Goal: Transaction & Acquisition: Purchase product/service

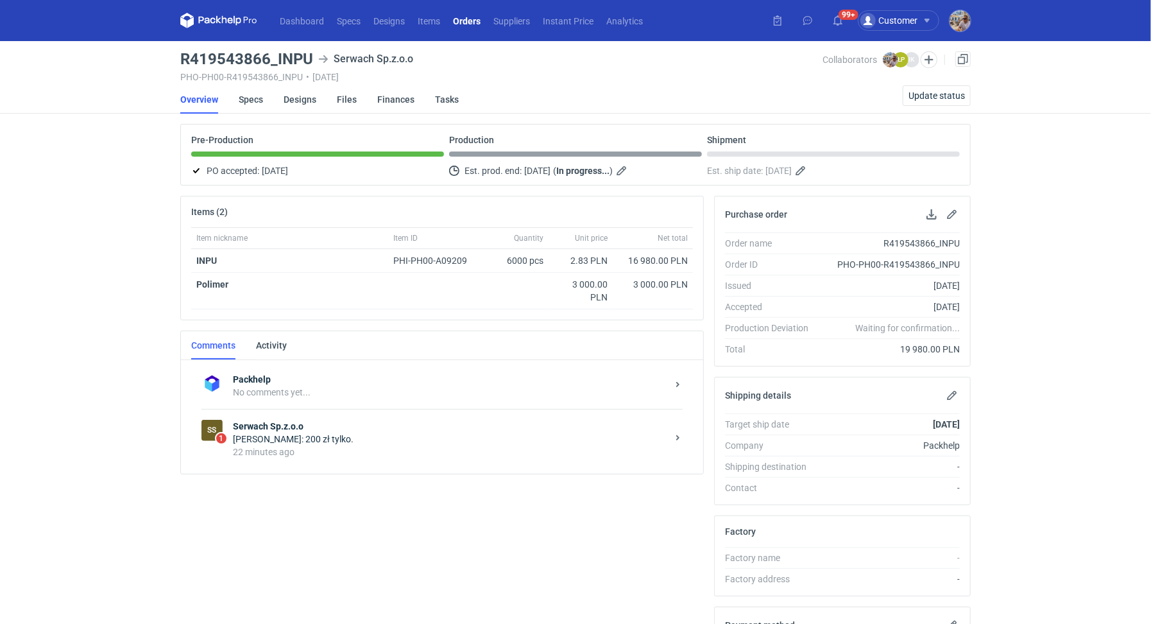
click at [345, 432] on div "Łukasz Postawa: 200 zł tylko." at bounding box center [450, 438] width 434 height 13
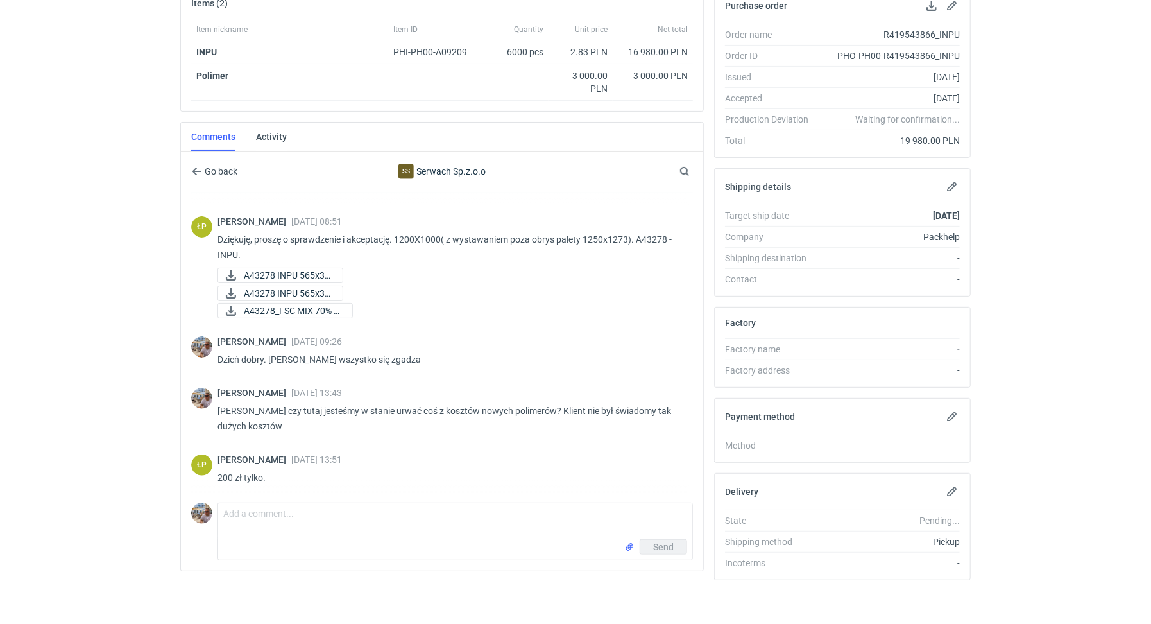
scroll to position [209, 0]
click at [245, 524] on textarea "Comment message" at bounding box center [455, 521] width 474 height 36
type textarea "2"
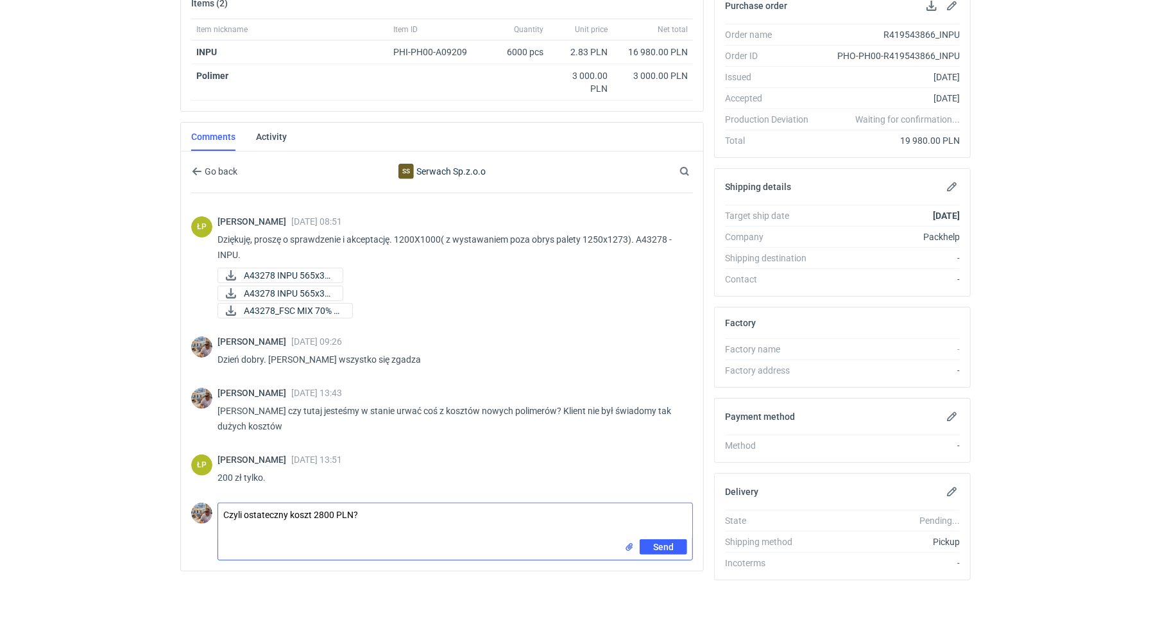
type textarea "Czyli ostateczny koszt 2800 PLN?"
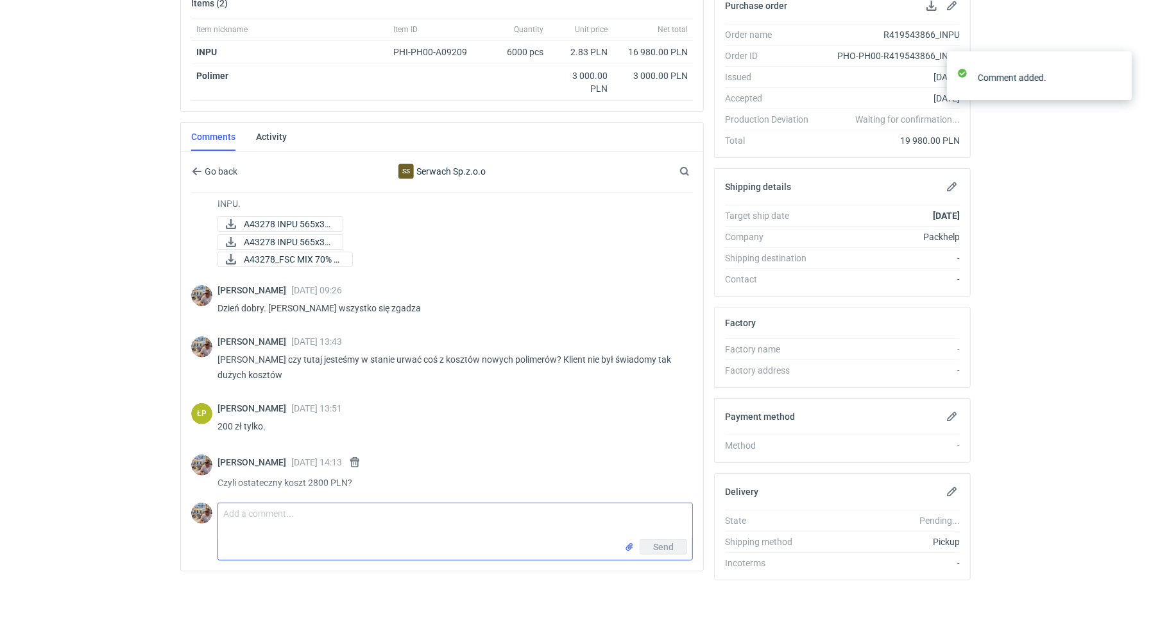
scroll to position [230, 0]
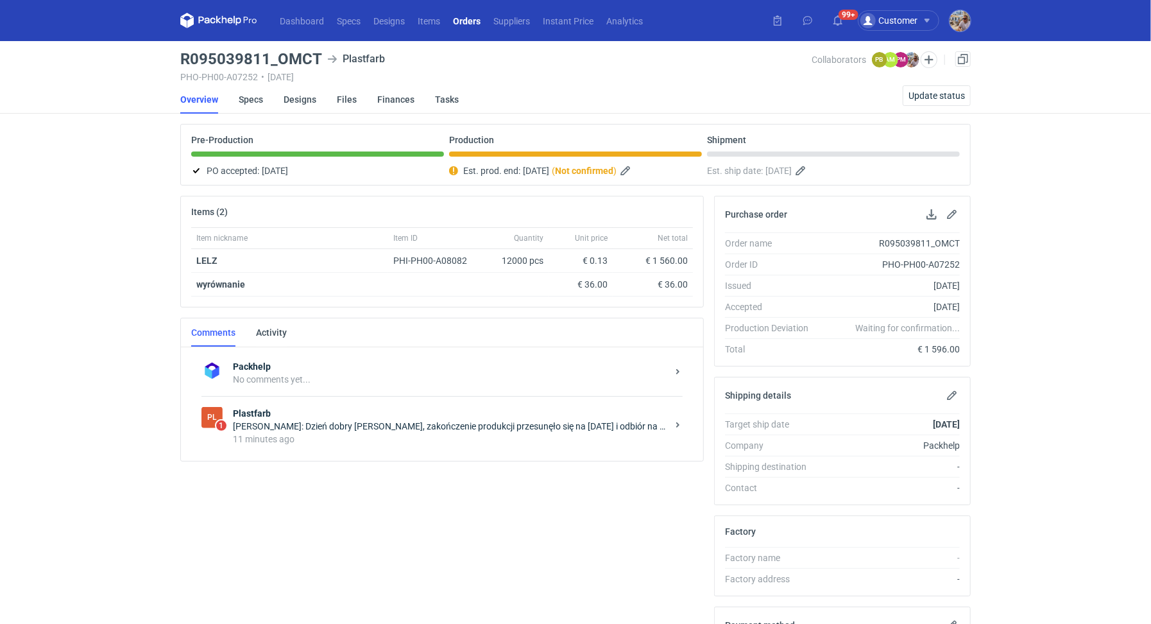
click at [343, 441] on div "11 minutes ago" at bounding box center [450, 438] width 434 height 13
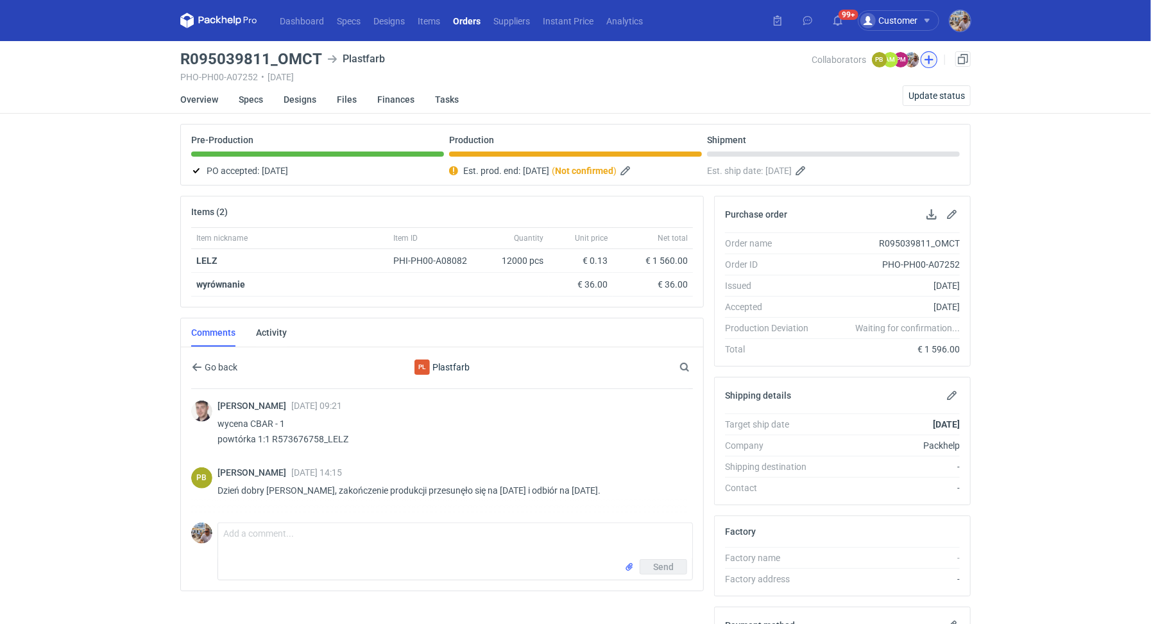
click at [935, 58] on button "button" at bounding box center [929, 59] width 17 height 17
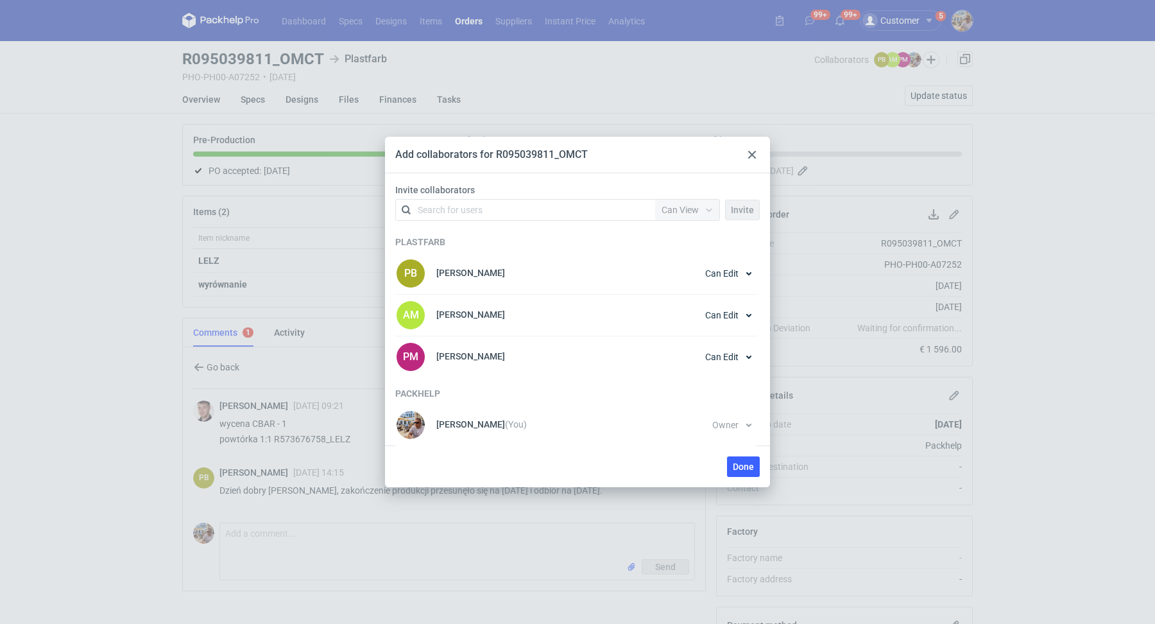
click at [748, 157] on icon at bounding box center [752, 155] width 8 height 8
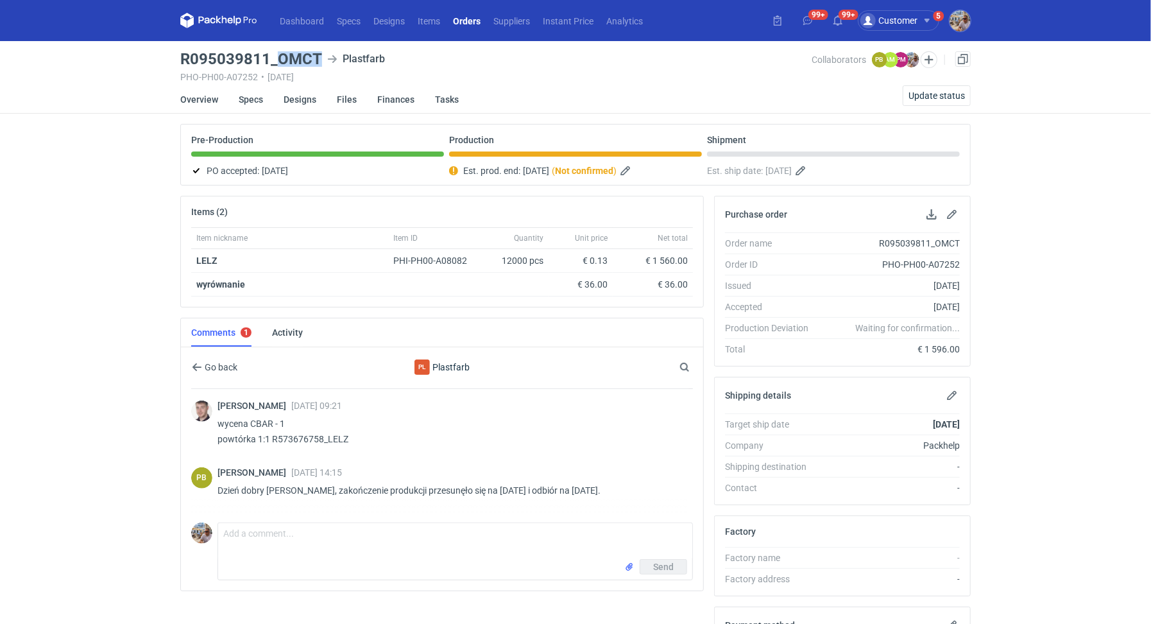
drag, startPoint x: 280, startPoint y: 60, endPoint x: 327, endPoint y: 59, distance: 46.8
click at [327, 59] on div "R095039811_OMCT Plastfarb" at bounding box center [496, 58] width 632 height 15
copy h3 "OMCT"
click at [934, 50] on main "R095039811_OMCT Plastfarb PHO-PH00-A07252 • 19/09/2025 Collaborators PB Piotr B…" at bounding box center [575, 440] width 801 height 799
click at [930, 58] on button "button" at bounding box center [929, 59] width 17 height 17
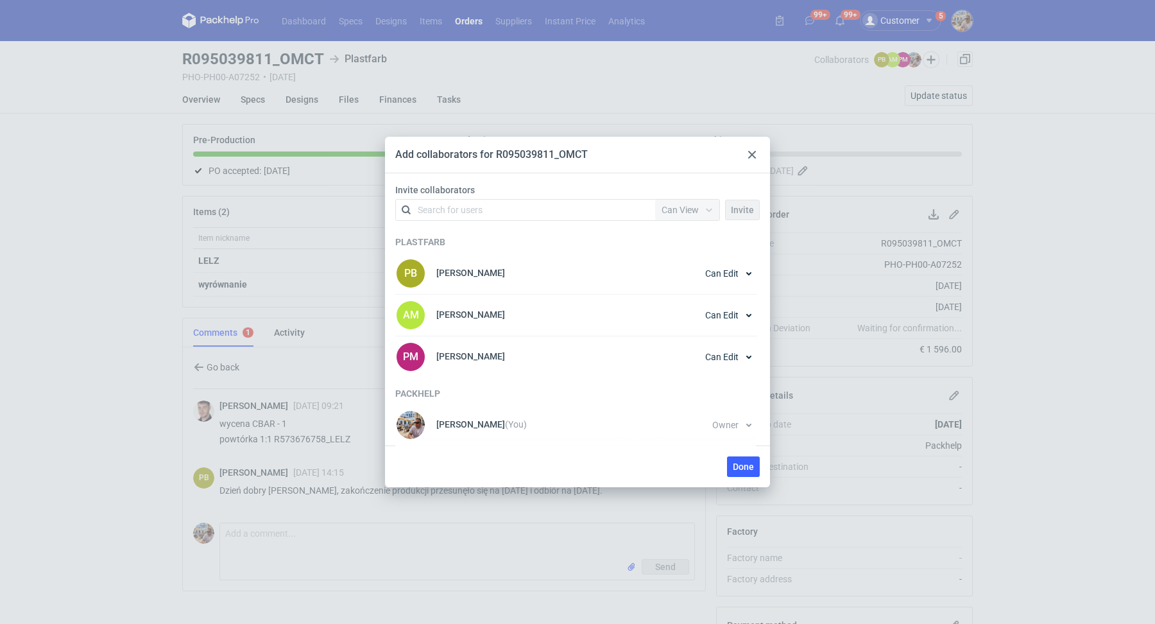
click at [745, 153] on div at bounding box center [751, 154] width 15 height 15
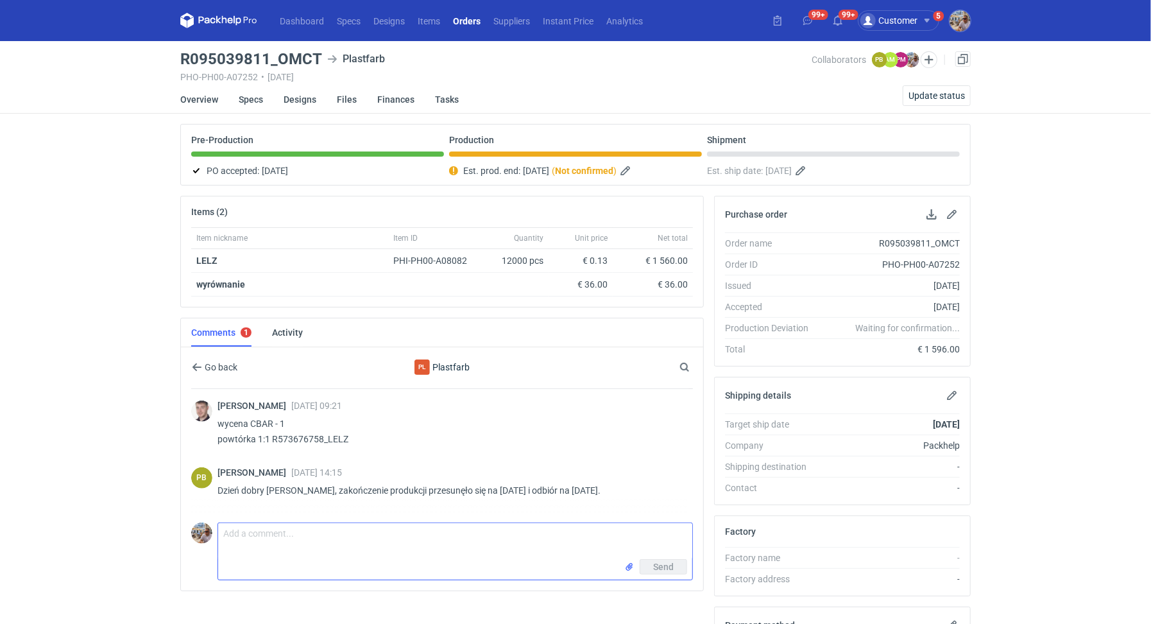
click at [321, 549] on textarea "Comment message" at bounding box center [455, 541] width 474 height 36
type textarea "Panie Piotrze czy jest szansa żebyśmy dostali pełną paletyzację na 10/10? Odbió…"
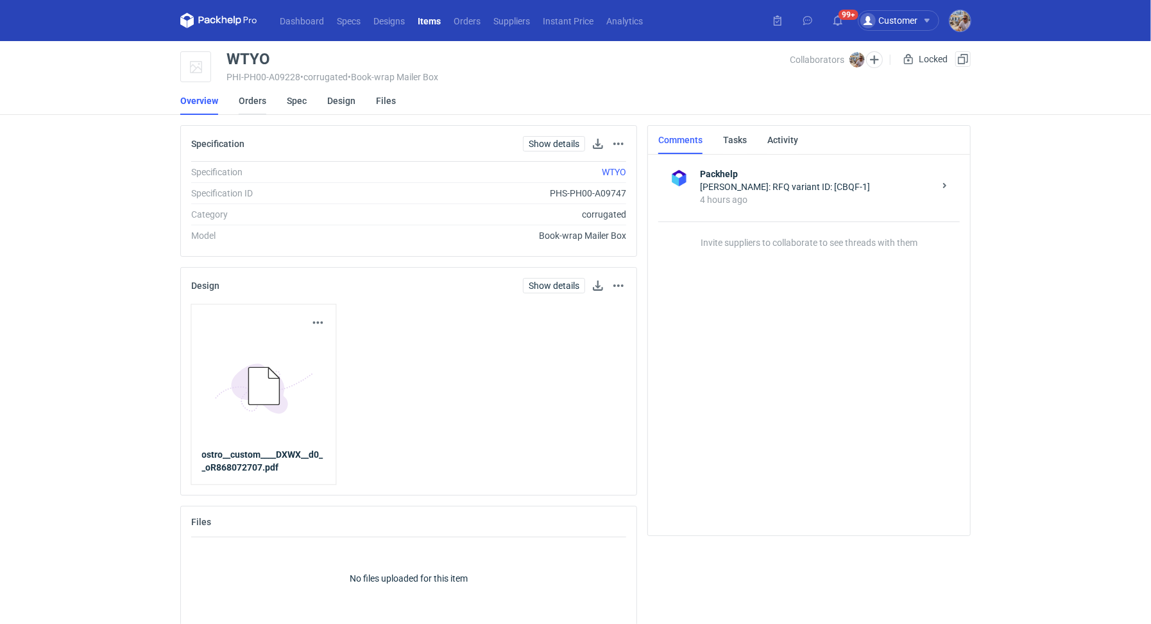
click at [259, 103] on link "Orders" at bounding box center [253, 101] width 28 height 28
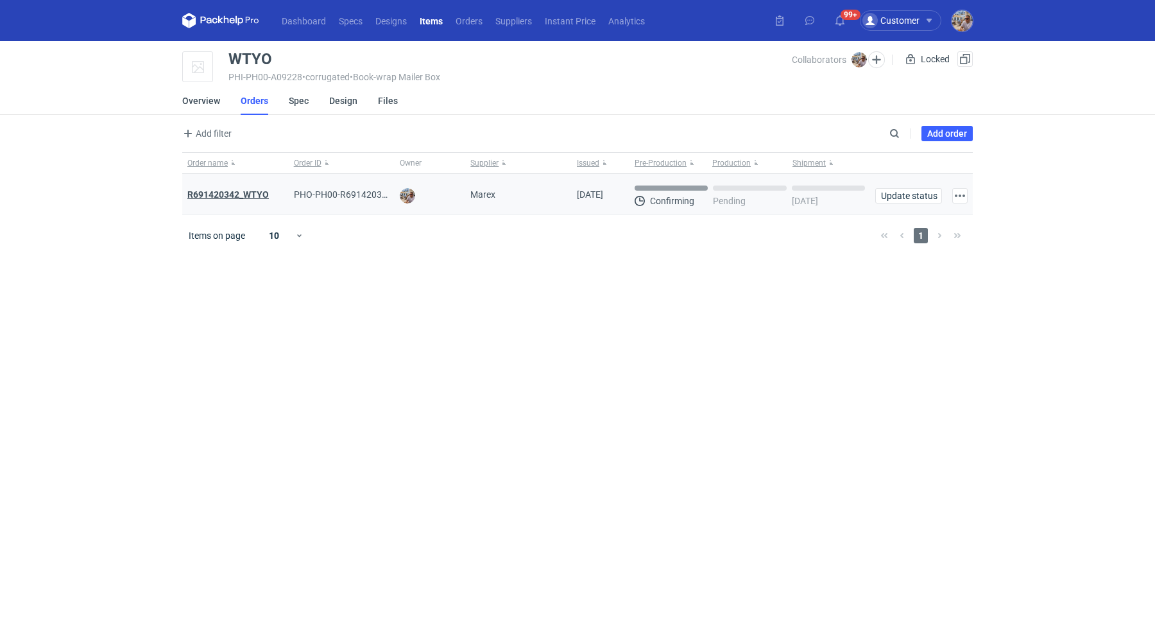
click at [247, 189] on strong "R691420342_WTYO" at bounding box center [227, 194] width 81 height 10
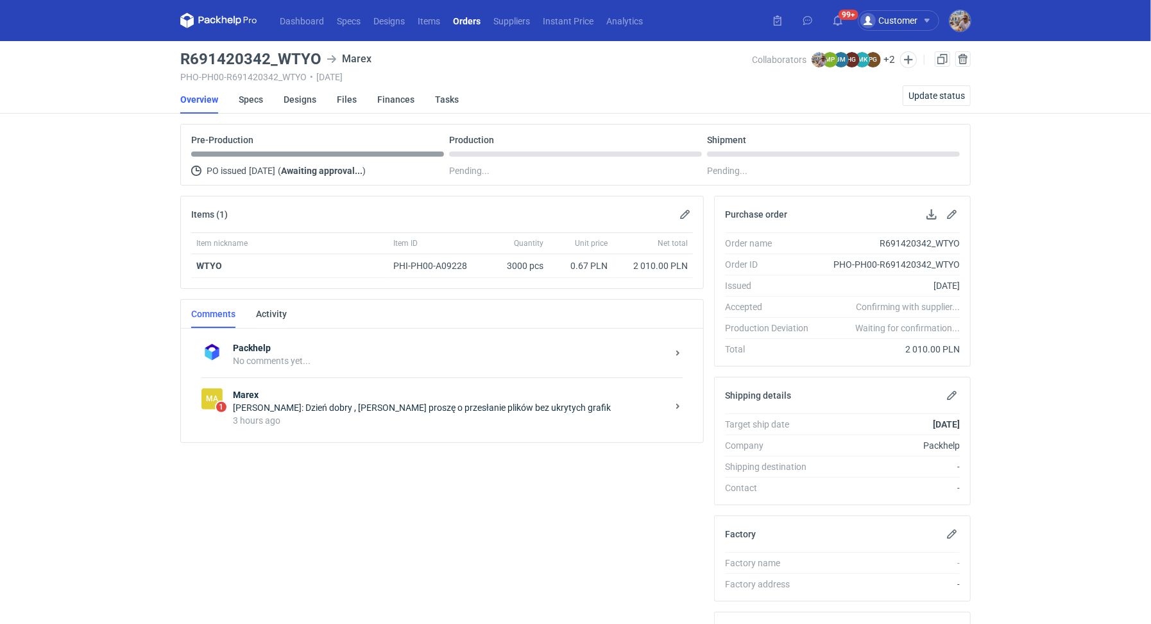
click at [358, 401] on div "Joanna Myślak: Dzień dobry , Panie Michale proszę o przesłanie plików bez ukryt…" at bounding box center [450, 407] width 434 height 13
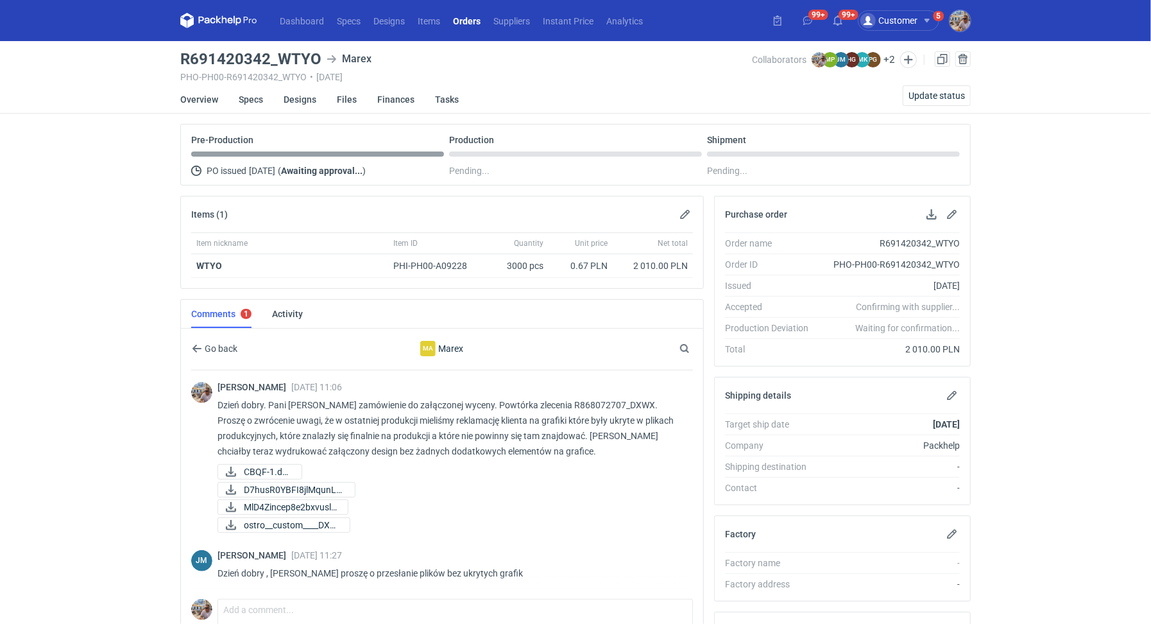
click at [975, 58] on main "R691420342_WTYO Marex PHO-PH00-R691420342_WTYO • 08/10/2025 Collaborators Micha…" at bounding box center [575, 443] width 801 height 804
click at [966, 60] on button "button" at bounding box center [962, 58] width 15 height 15
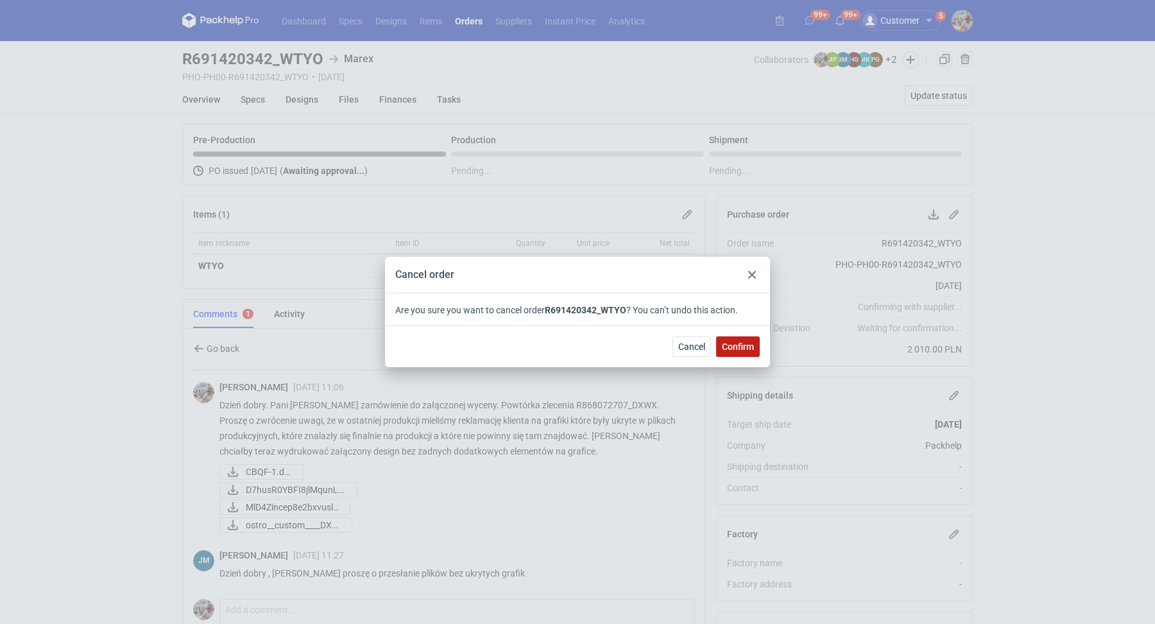
click at [750, 344] on span "Confirm" at bounding box center [738, 346] width 32 height 9
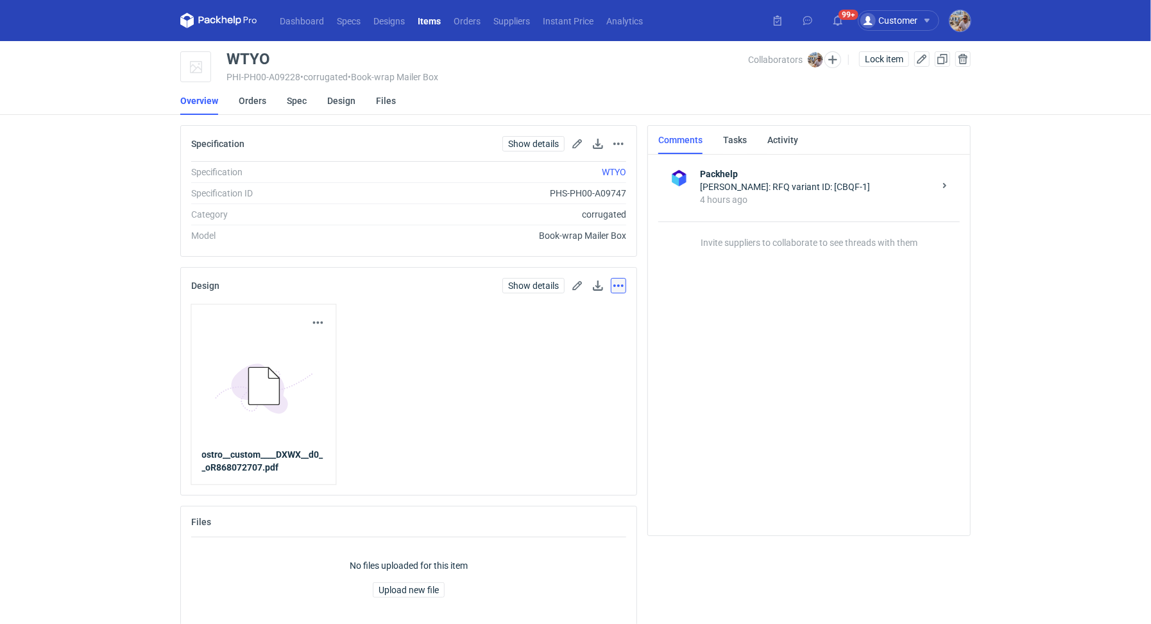
click at [622, 282] on button "button" at bounding box center [618, 285] width 15 height 15
click at [583, 337] on button "Remove from item" at bounding box center [563, 344] width 118 height 21
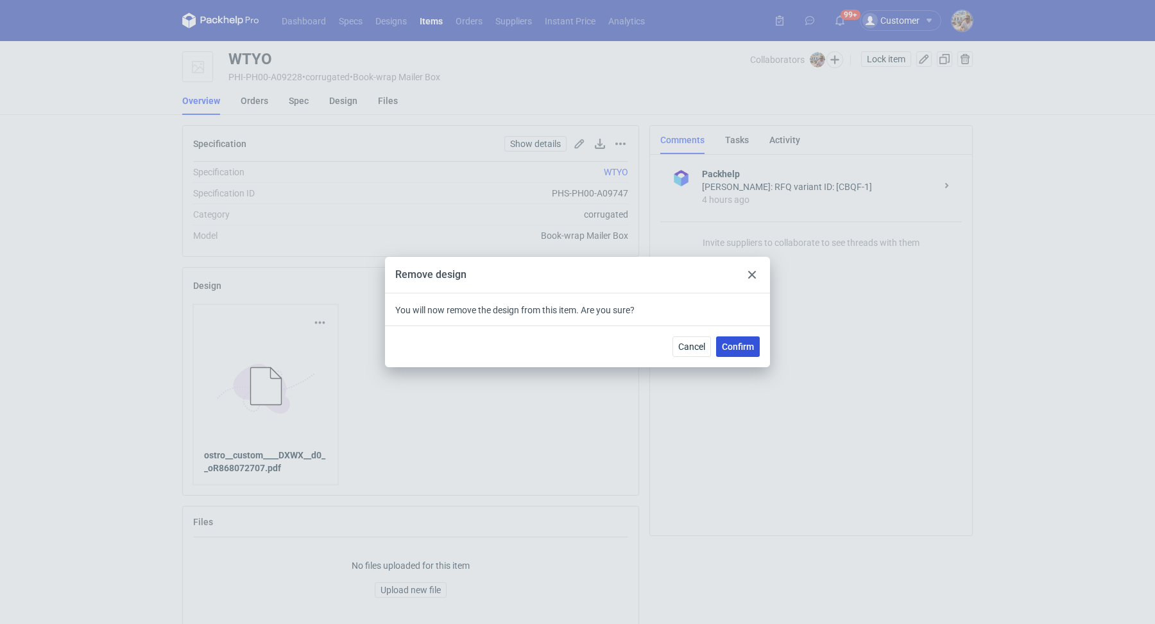
click at [740, 347] on span "Confirm" at bounding box center [738, 346] width 32 height 9
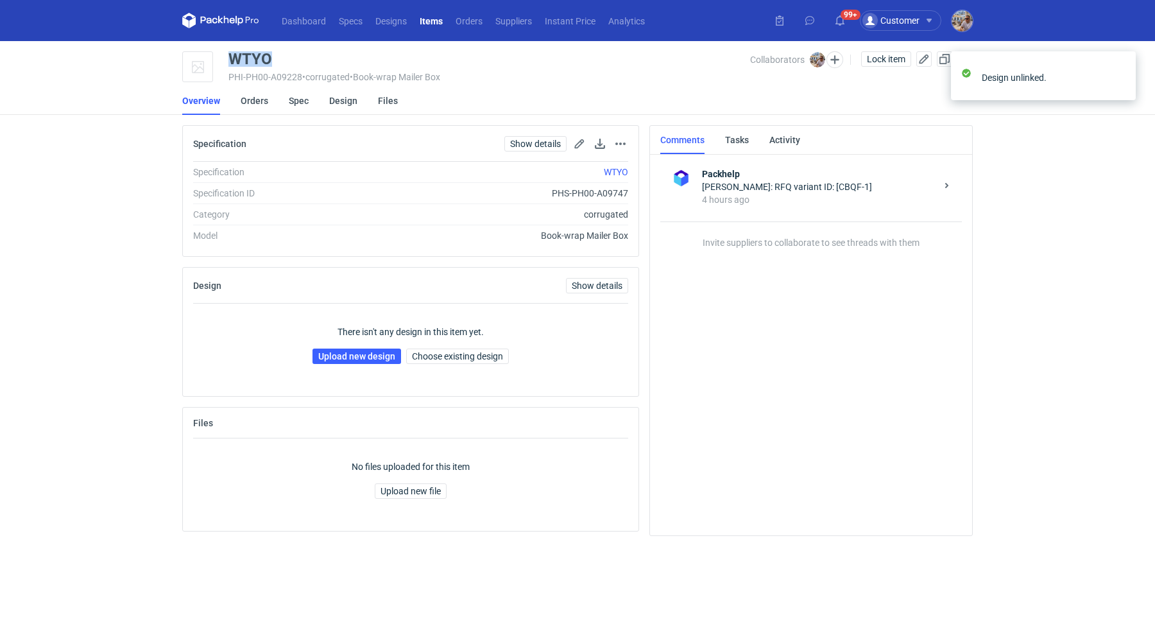
drag, startPoint x: 273, startPoint y: 55, endPoint x: 226, endPoint y: 53, distance: 47.5
click at [226, 53] on div "WTYO PHI-PH00-A09228 • corrugated • Book-wrap Mailer Box Collaborators Michał P…" at bounding box center [577, 67] width 790 height 32
copy div "WTYO"
click at [359, 350] on link "Upload new design" at bounding box center [356, 355] width 89 height 15
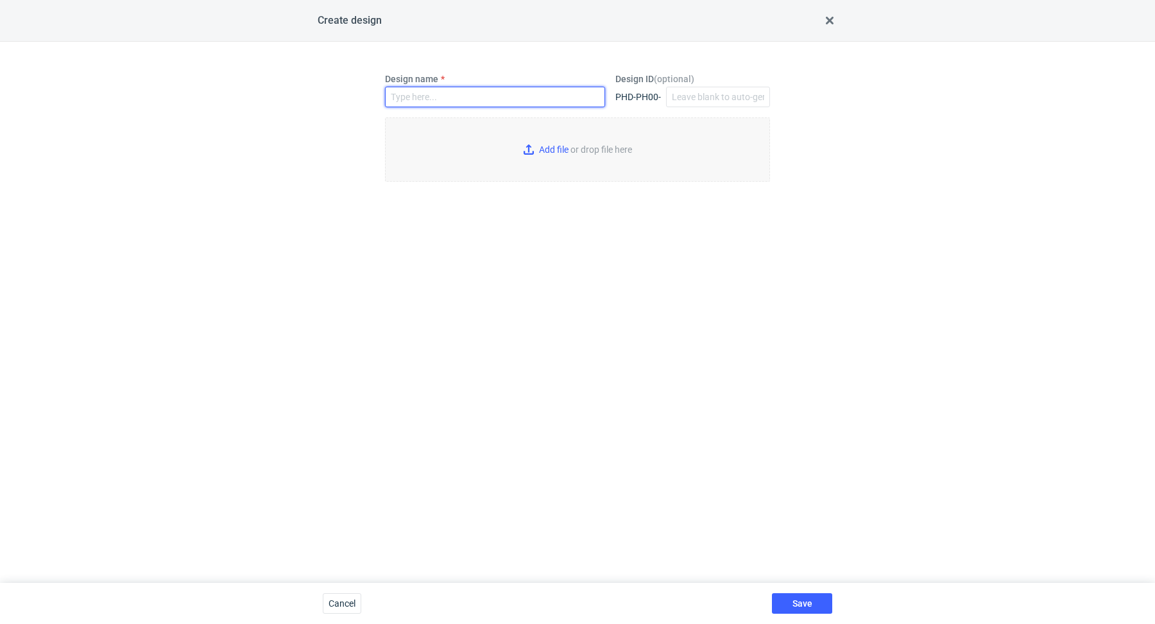
click at [456, 93] on input "Design name" at bounding box center [495, 97] width 220 height 21
paste input "WTYO"
type input "WTYO"
click at [526, 139] on input "Add file or drop file here" at bounding box center [577, 149] width 385 height 64
type input "C:\fakepath\ostro__custom____WTYO__d0__oR691420342__outside.pdf"
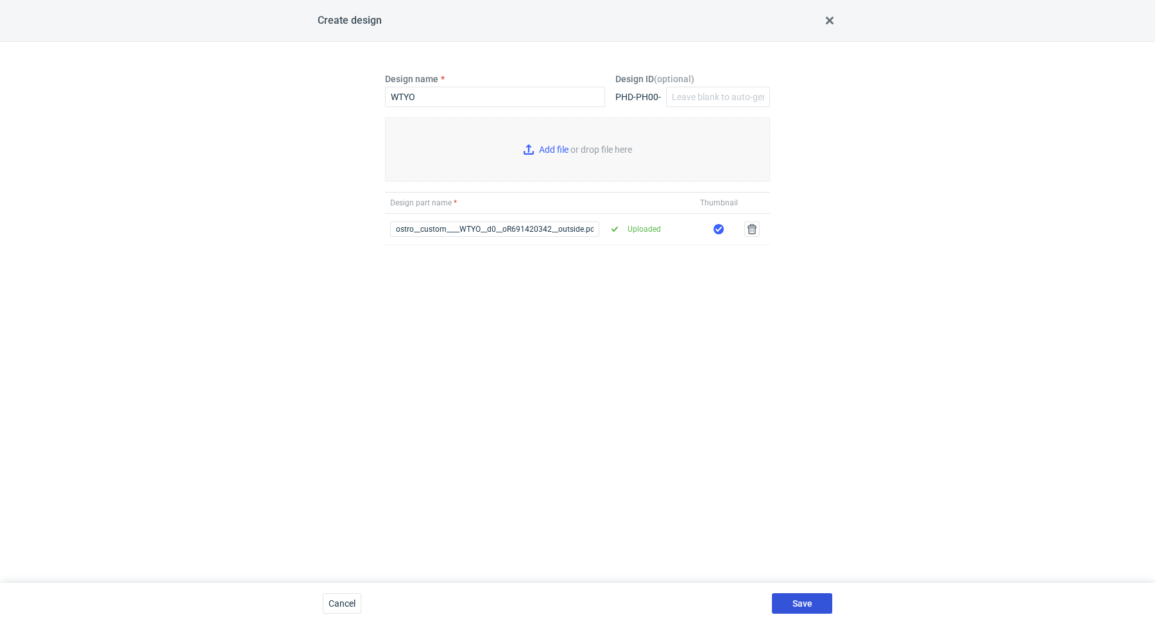
click at [797, 594] on button "Save" at bounding box center [802, 603] width 60 height 21
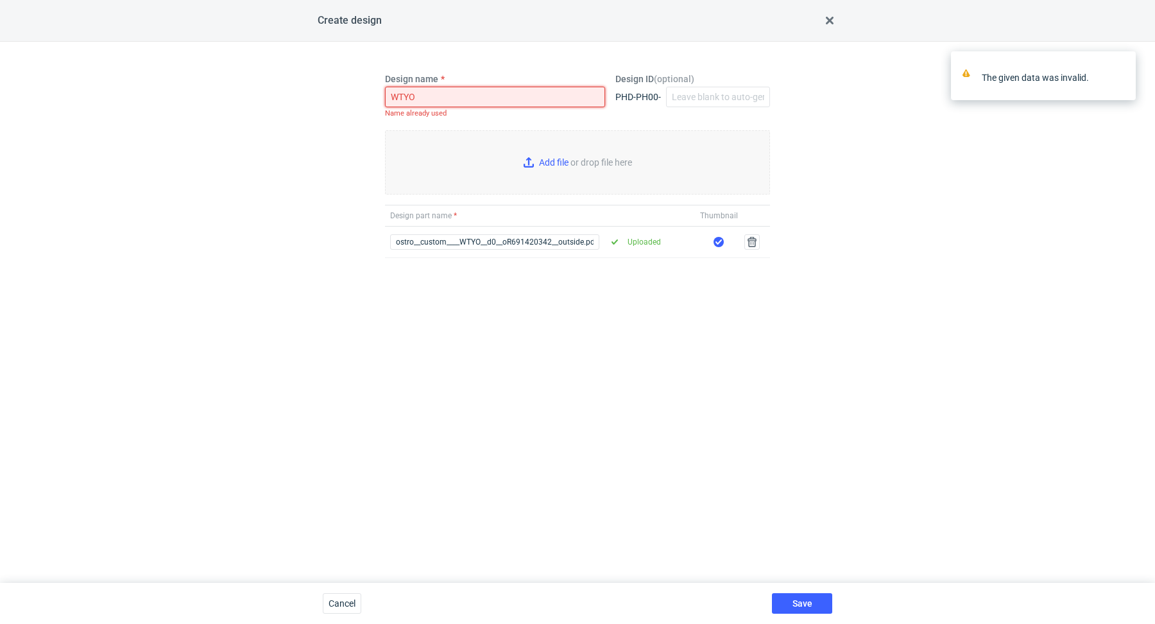
click at [471, 99] on input "WTYO" at bounding box center [495, 97] width 220 height 21
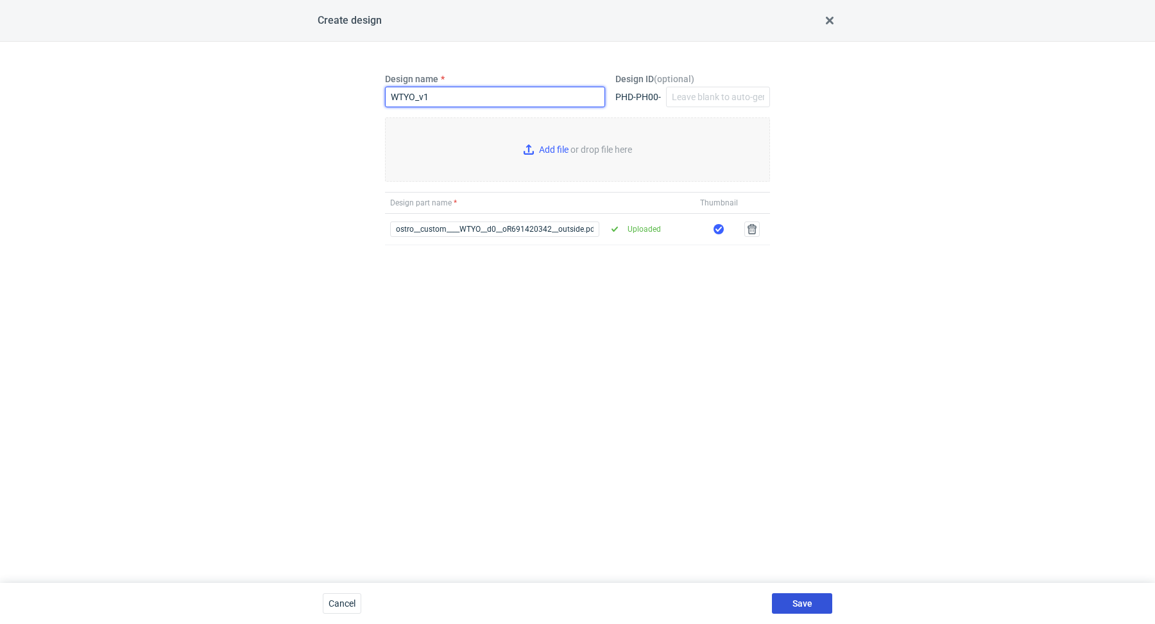
type input "WTYO_v1"
click at [796, 594] on button "Save" at bounding box center [802, 603] width 60 height 21
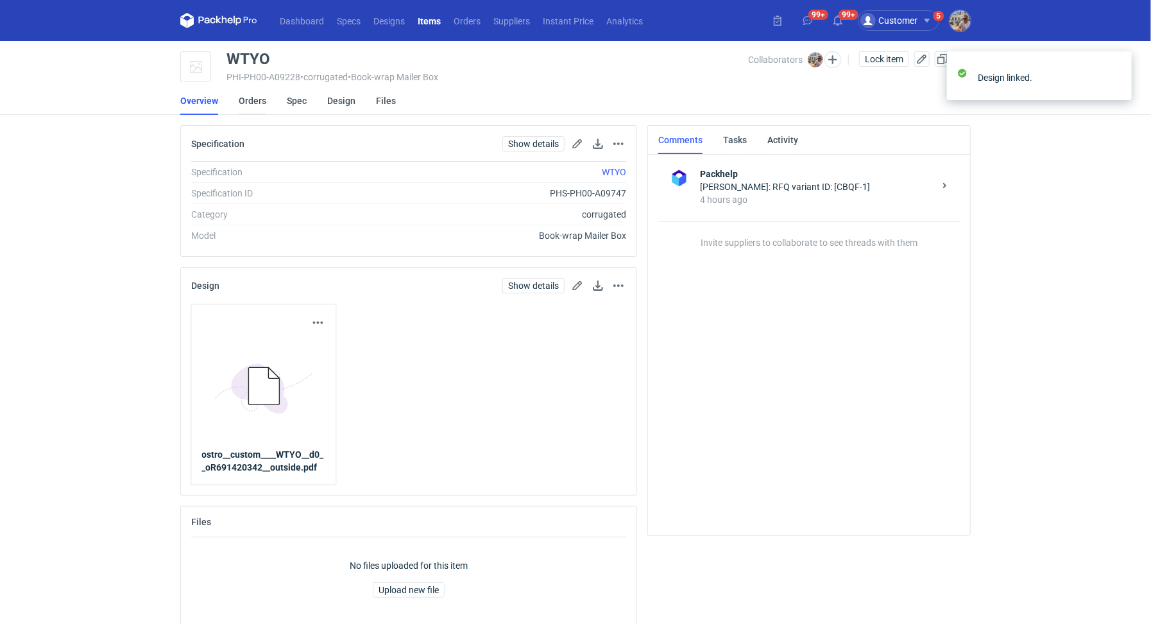
click at [258, 102] on link "Orders" at bounding box center [253, 101] width 28 height 28
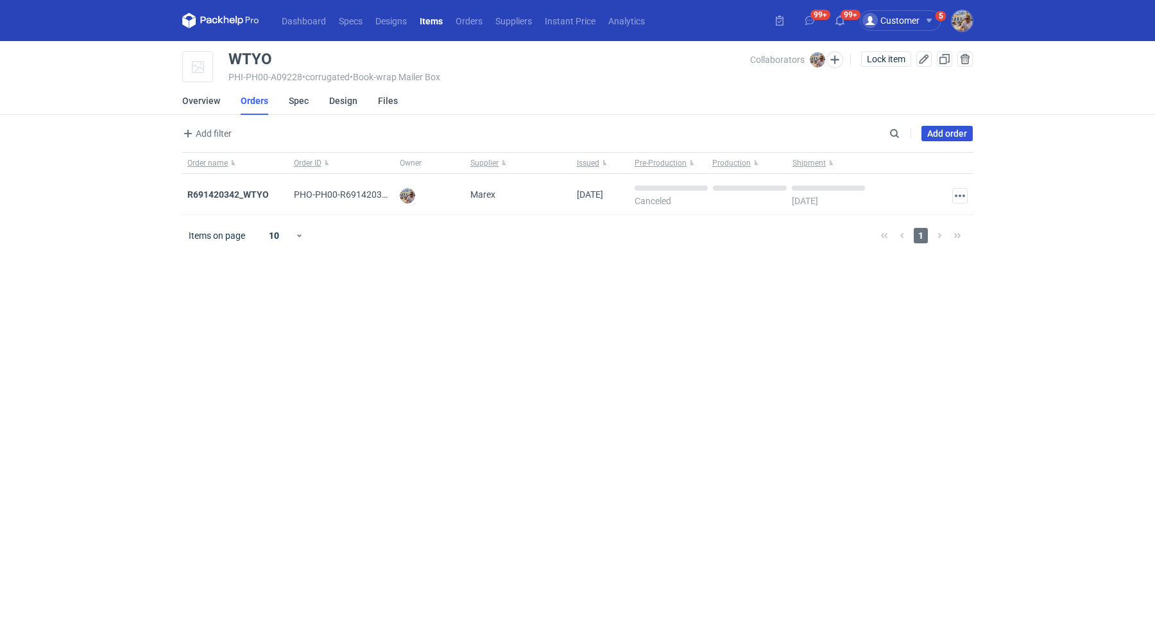
click at [960, 137] on link "Add order" at bounding box center [946, 133] width 51 height 15
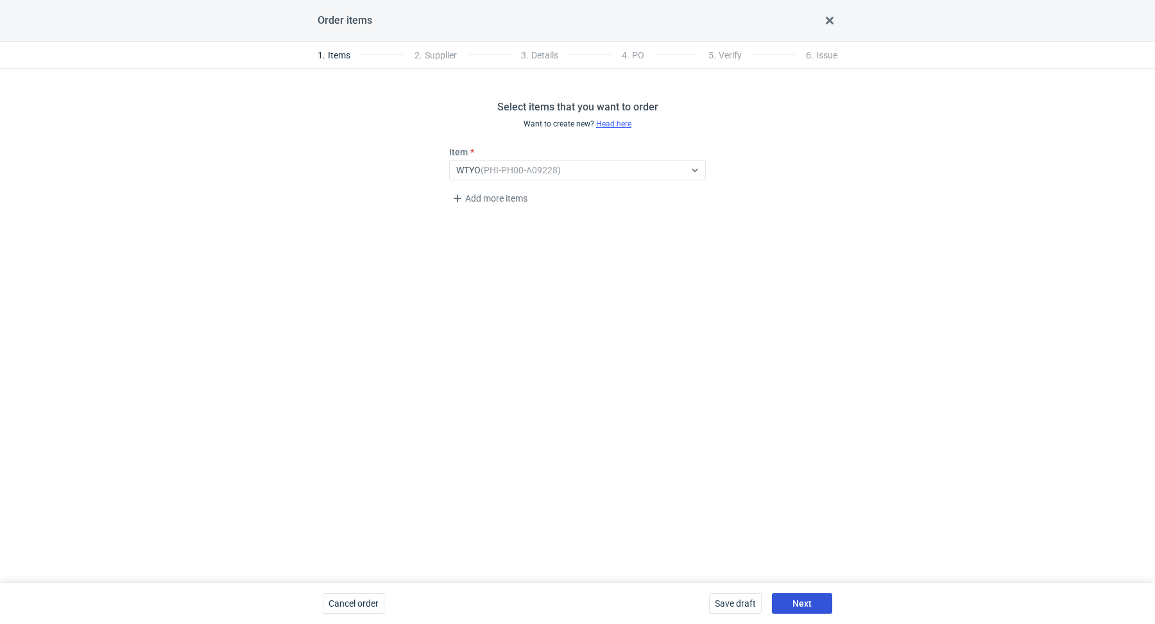
click at [799, 602] on span "Next" at bounding box center [801, 603] width 19 height 9
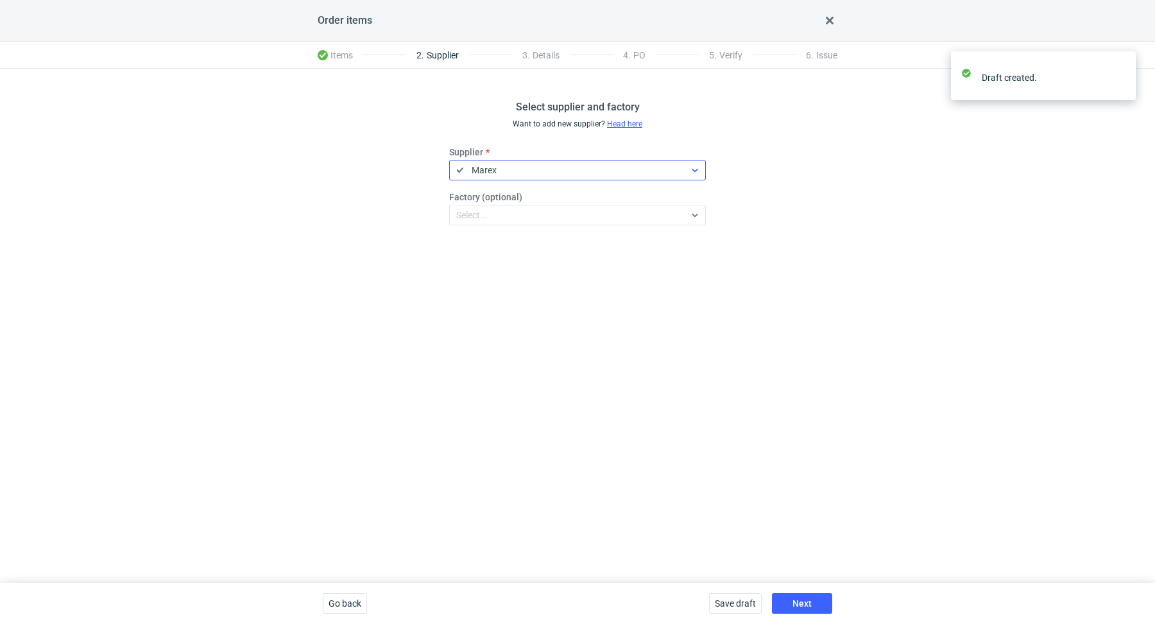
click at [515, 167] on div "Marex" at bounding box center [574, 170] width 219 height 18
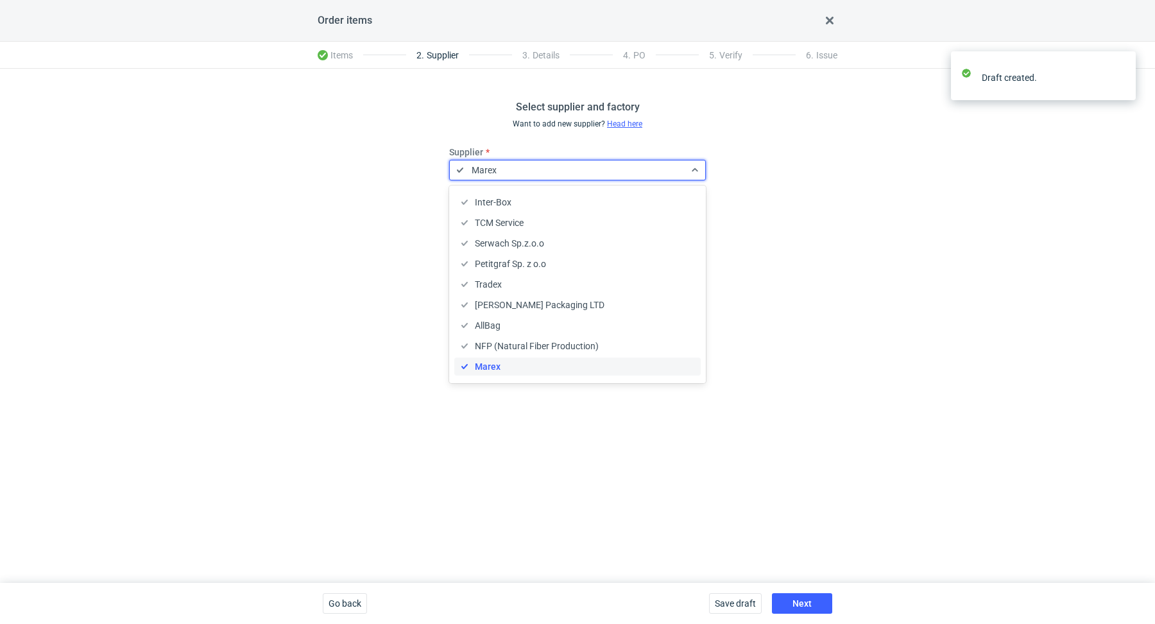
click at [953, 282] on div "Select supplier and factory Want to add new supplier? Head here Supplier option…" at bounding box center [577, 326] width 1155 height 514
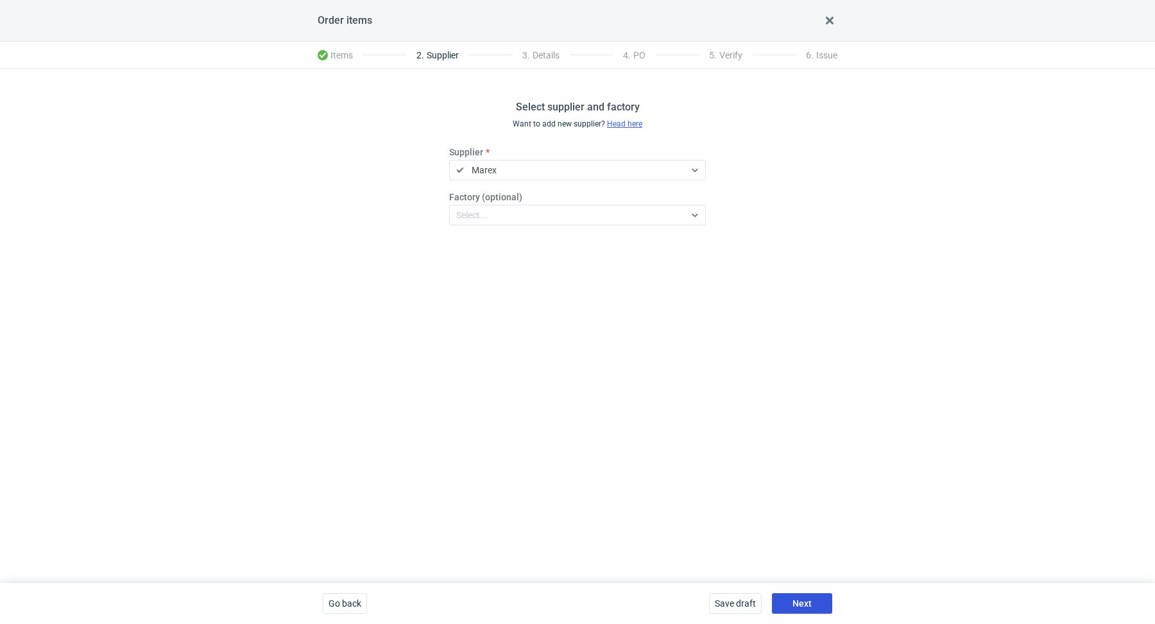
click at [814, 596] on button "Next" at bounding box center [802, 603] width 60 height 21
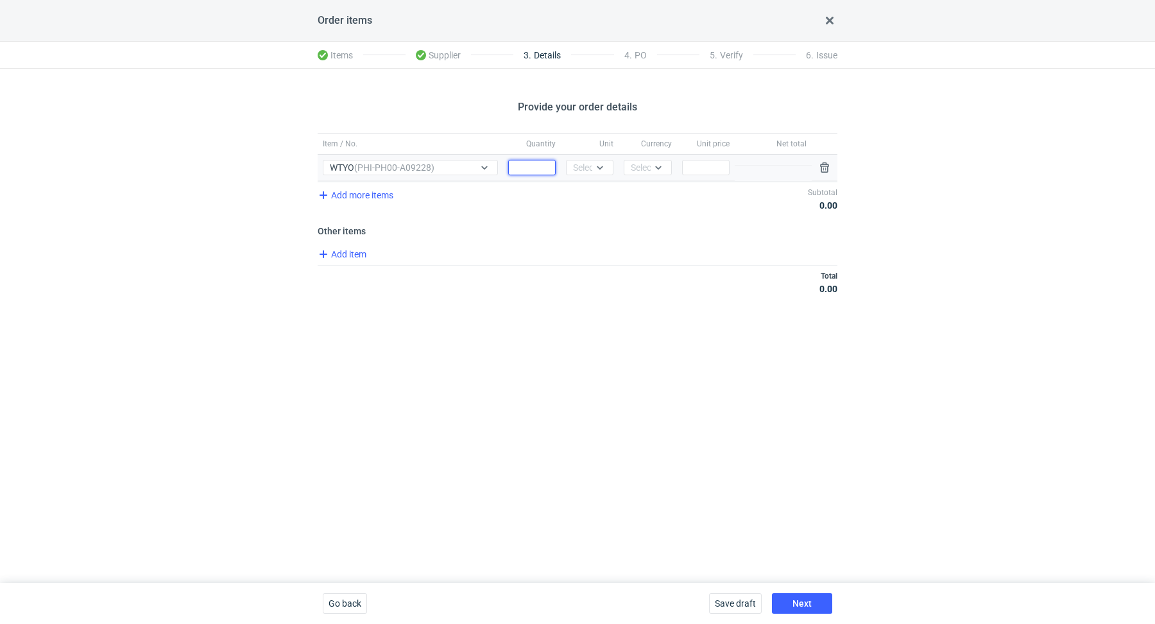
click at [537, 167] on input "Quantity" at bounding box center [531, 167] width 47 height 15
type input "3000"
click at [588, 171] on div "Select..." at bounding box center [588, 167] width 31 height 13
click at [588, 188] on span "pcs" at bounding box center [583, 193] width 14 height 13
click at [651, 169] on div at bounding box center [658, 167] width 15 height 10
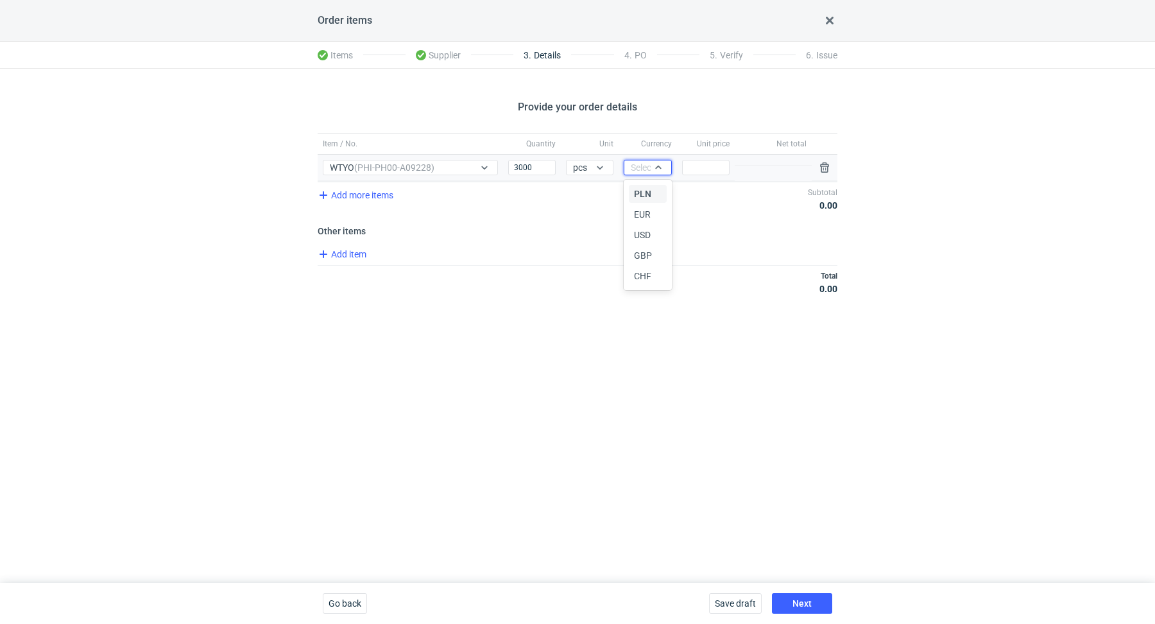
click at [643, 187] on div "PLN" at bounding box center [647, 194] width 37 height 18
click at [704, 169] on input "Price" at bounding box center [705, 167] width 47 height 15
type input "0"
type input "0.67"
click at [578, 375] on div "Provide your order details Item / No. Quantity Unit Currency Unit price Net tot…" at bounding box center [577, 326] width 1155 height 514
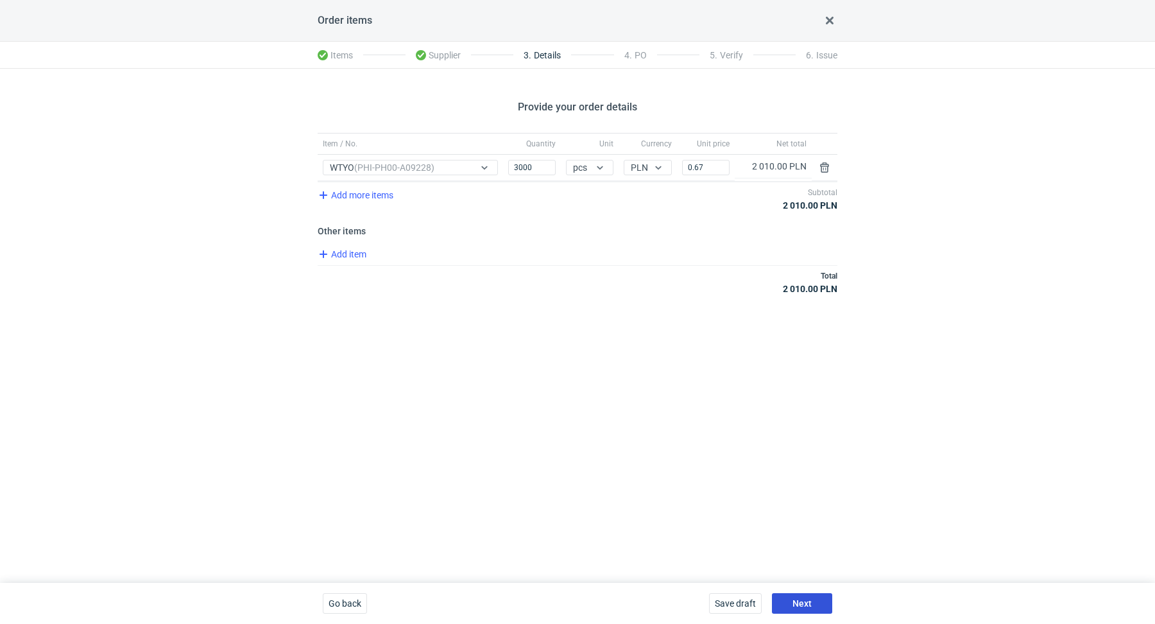
click at [796, 596] on button "Next" at bounding box center [802, 603] width 60 height 21
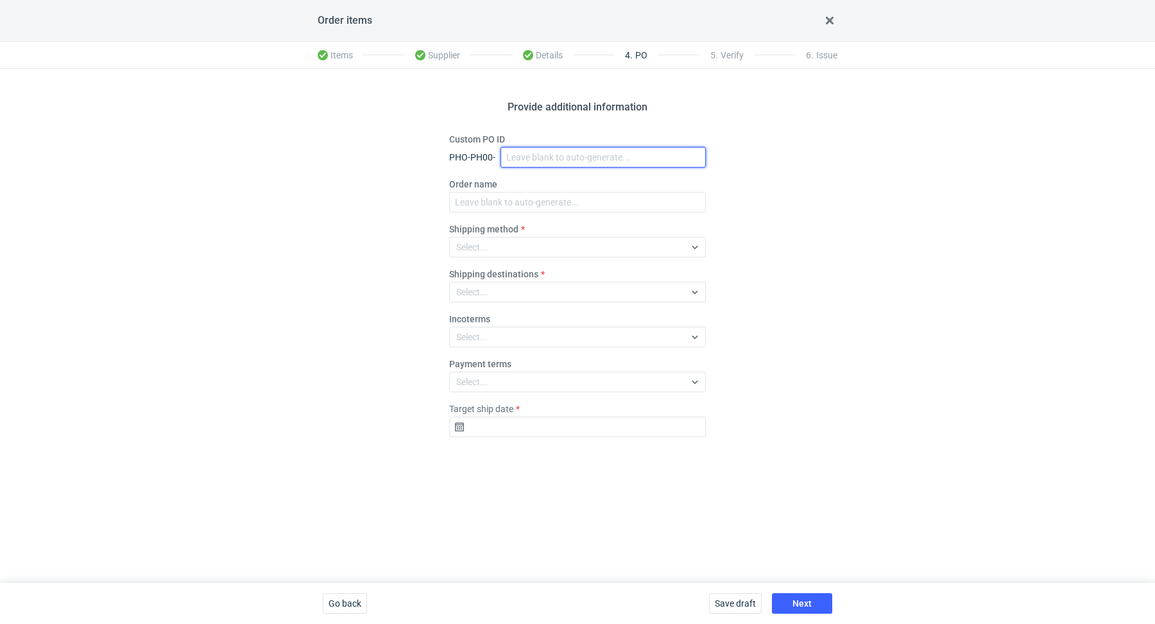
click at [534, 148] on input "Custom PO ID" at bounding box center [602, 157] width 205 height 21
paste input "R691420342"
drag, startPoint x: 638, startPoint y: 155, endPoint x: 500, endPoint y: 124, distance: 141.2
click at [500, 124] on div "Provide additional information Custom PO ID PHO-PH00- R691420342_WTYO_v1 Order …" at bounding box center [577, 326] width 1155 height 514
type input "R691420342_WTYO_v1"
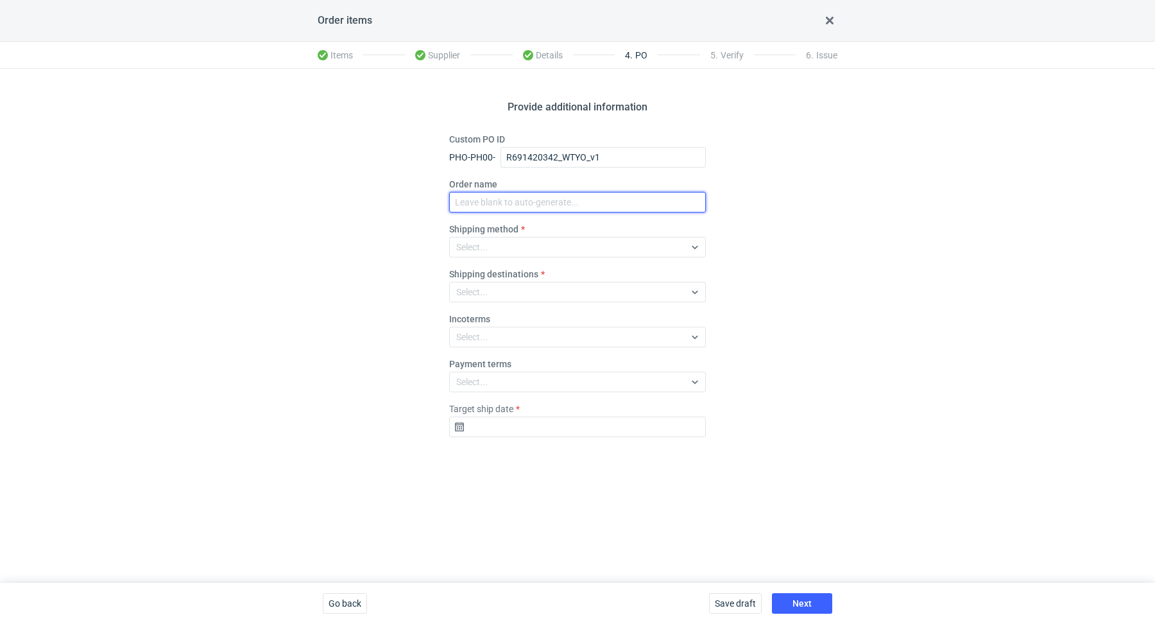
click at [521, 202] on input "Order name" at bounding box center [577, 202] width 257 height 21
paste input "R691420342_WTYO_v1"
type input "R691420342_WTYO_v1"
click at [517, 246] on div "Select..." at bounding box center [567, 247] width 235 height 18
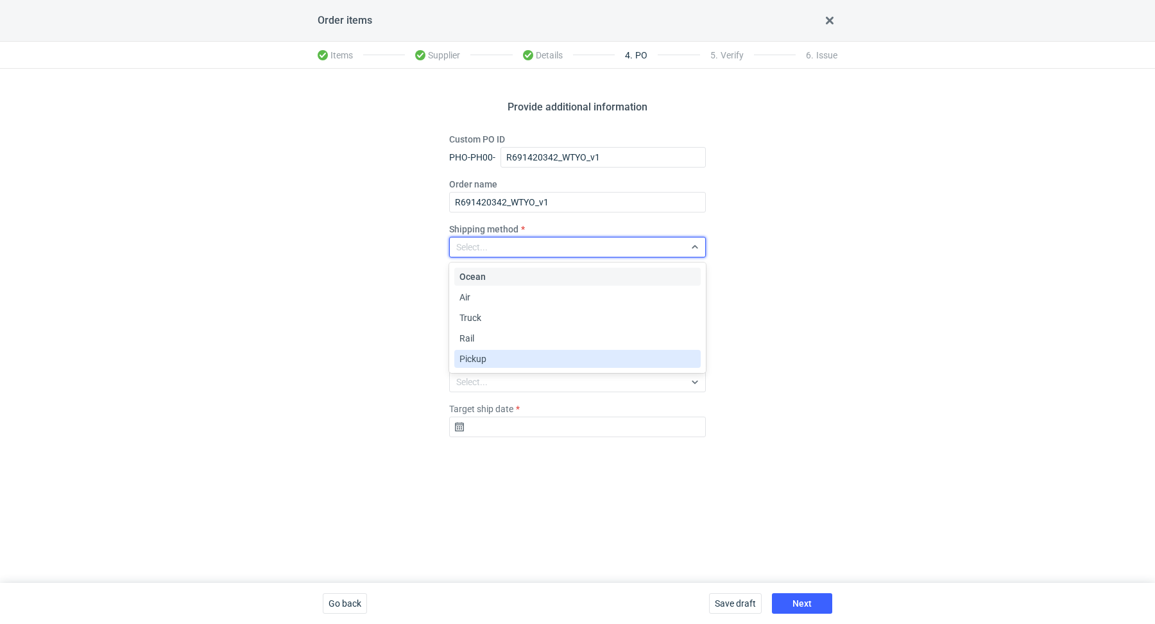
click at [481, 353] on span "Pickup" at bounding box center [472, 358] width 27 height 13
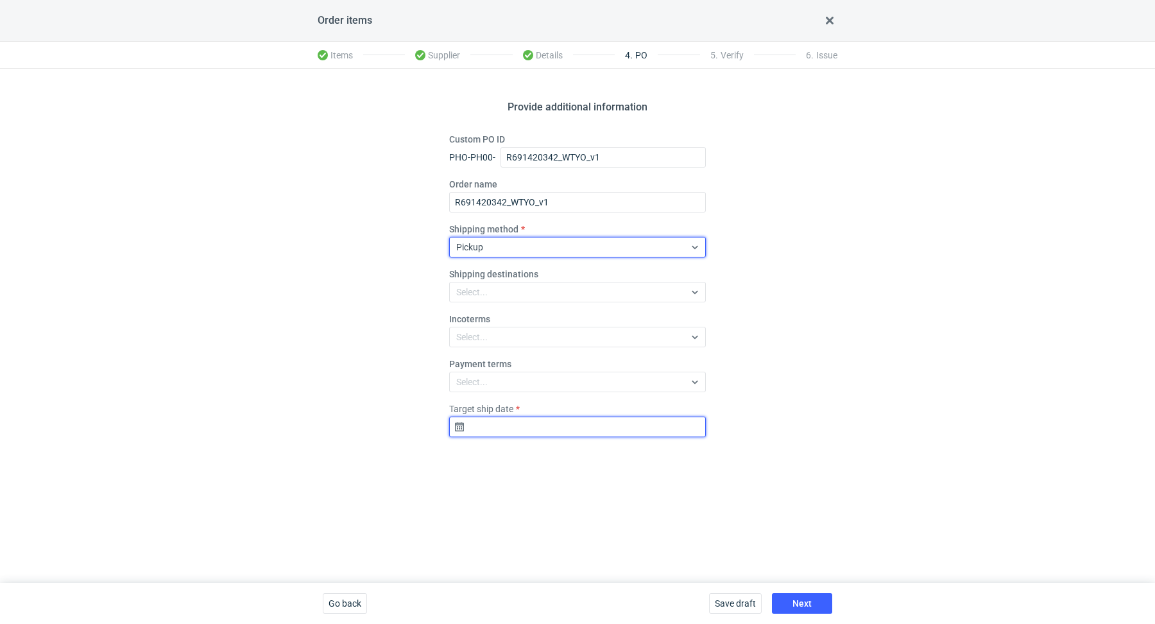
click at [485, 418] on input "Target ship date" at bounding box center [577, 426] width 257 height 21
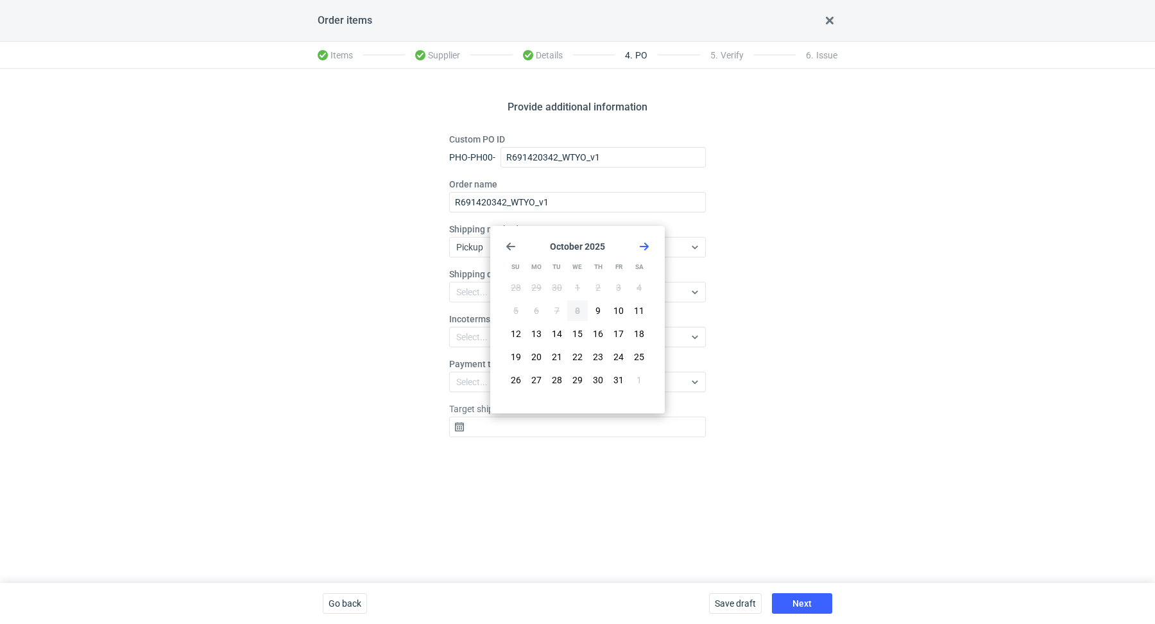
click at [572, 368] on div "28 29 30 1 2 3 4 5 6 7 8 9 10 11 12 13 14 15 16 17 18 19 20 21 22 23 24 25 26 2…" at bounding box center [578, 334] width 144 height 115
click at [578, 386] on button "29" at bounding box center [577, 380] width 21 height 21
type input "2025-10-29"
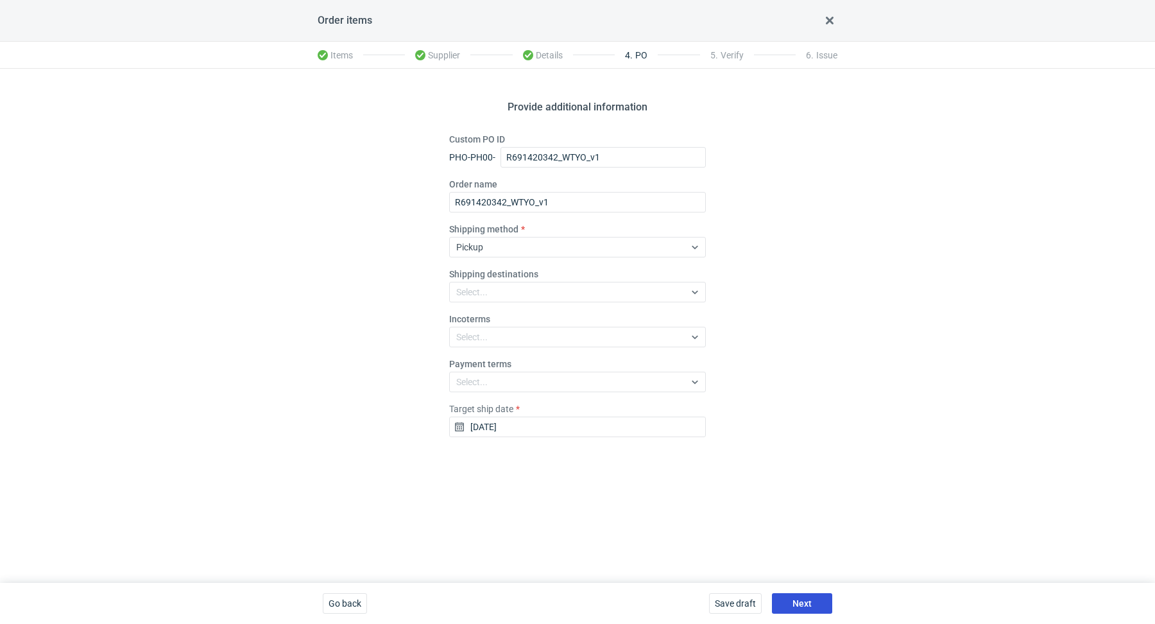
click at [810, 607] on span "Next" at bounding box center [801, 603] width 19 height 9
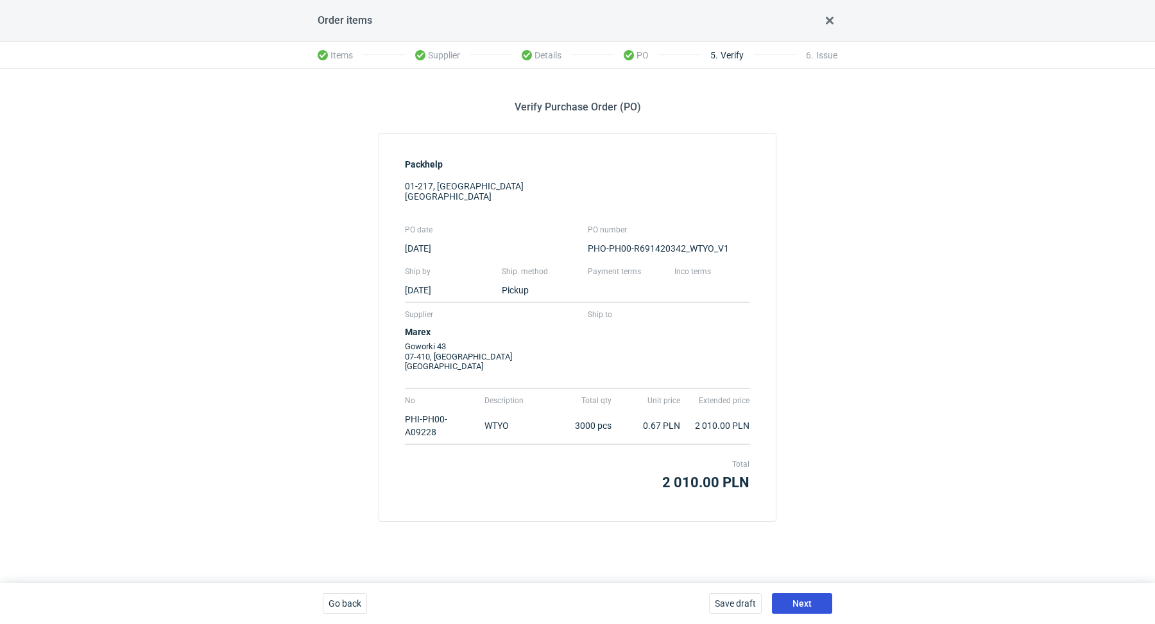
click at [810, 607] on span "Next" at bounding box center [801, 603] width 19 height 9
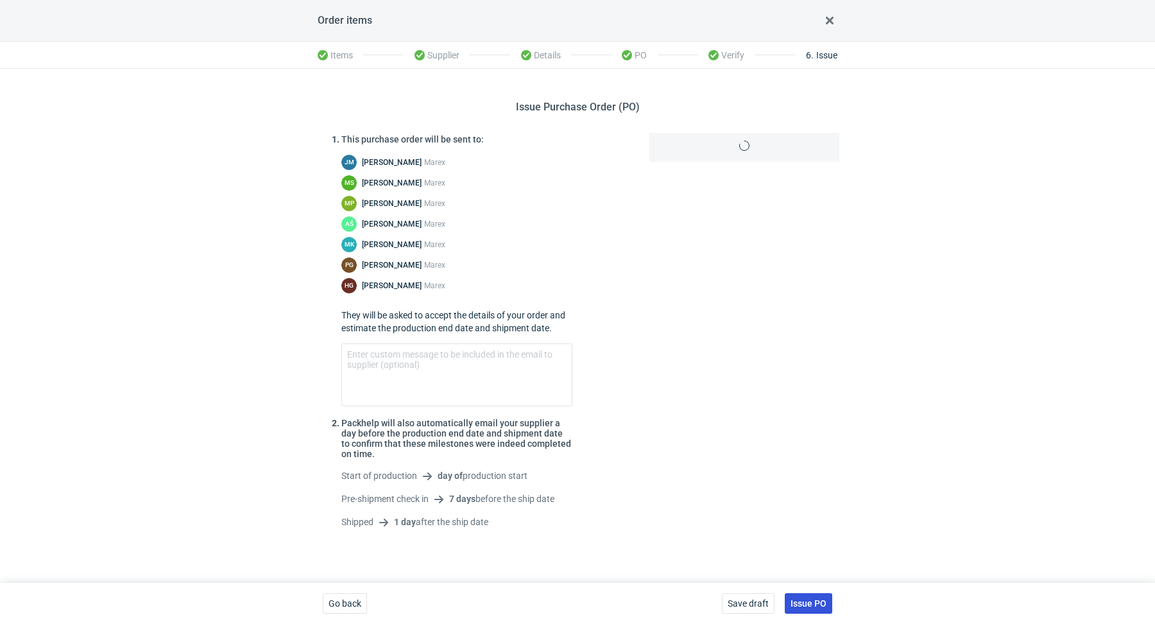
click at [810, 607] on span "Issue PO" at bounding box center [808, 603] width 36 height 9
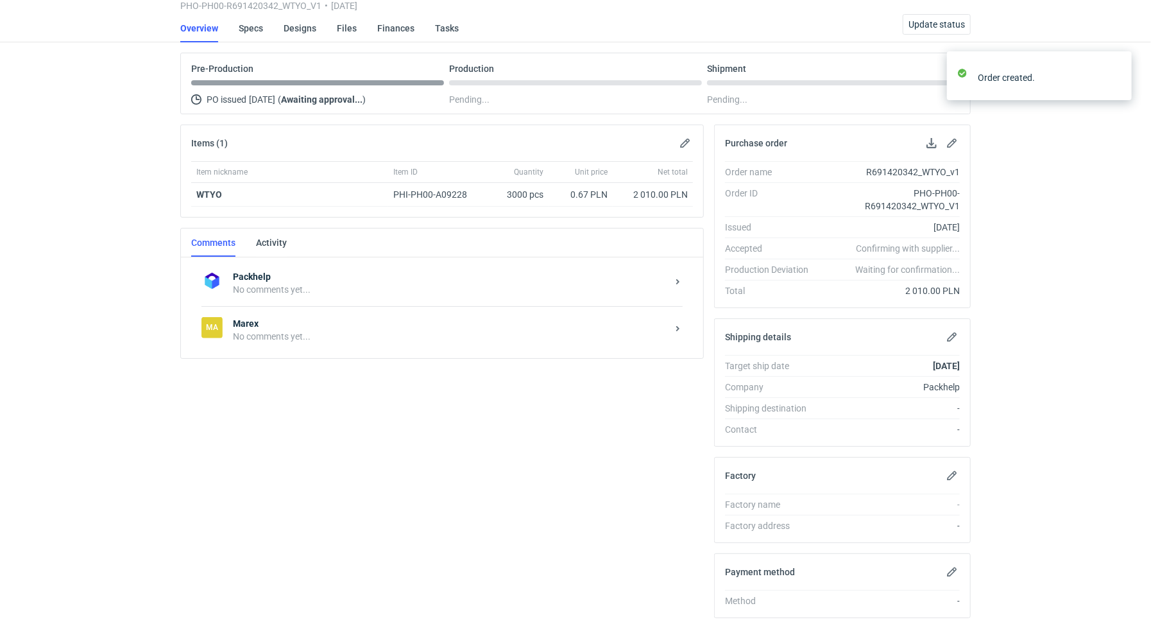
scroll to position [133, 0]
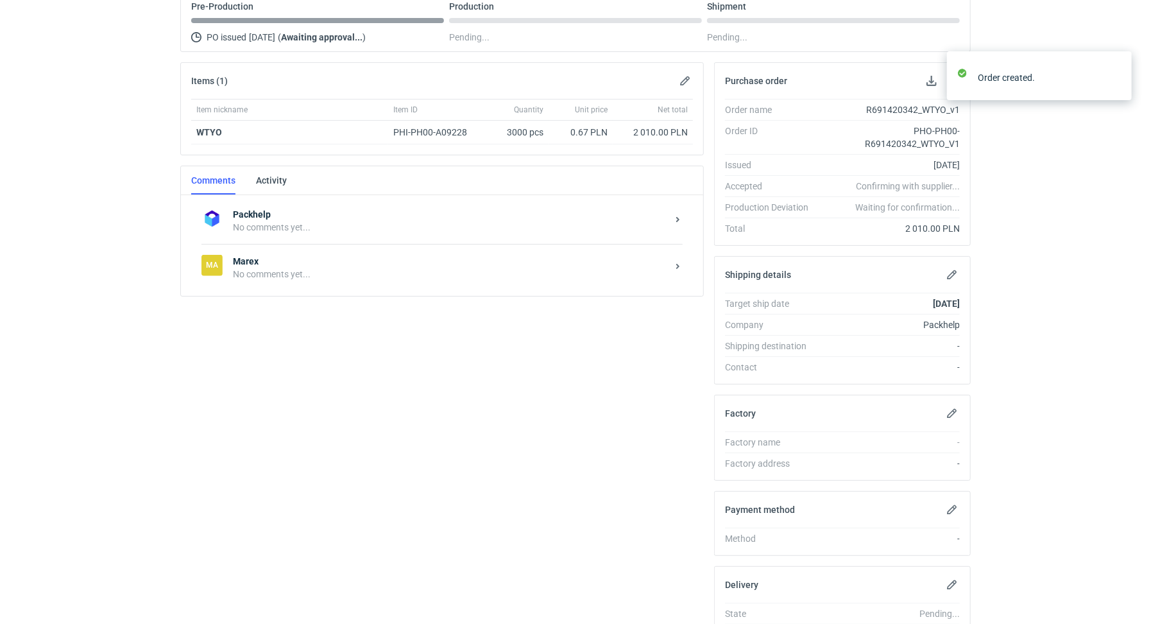
click at [290, 262] on strong "Marex" at bounding box center [450, 261] width 434 height 13
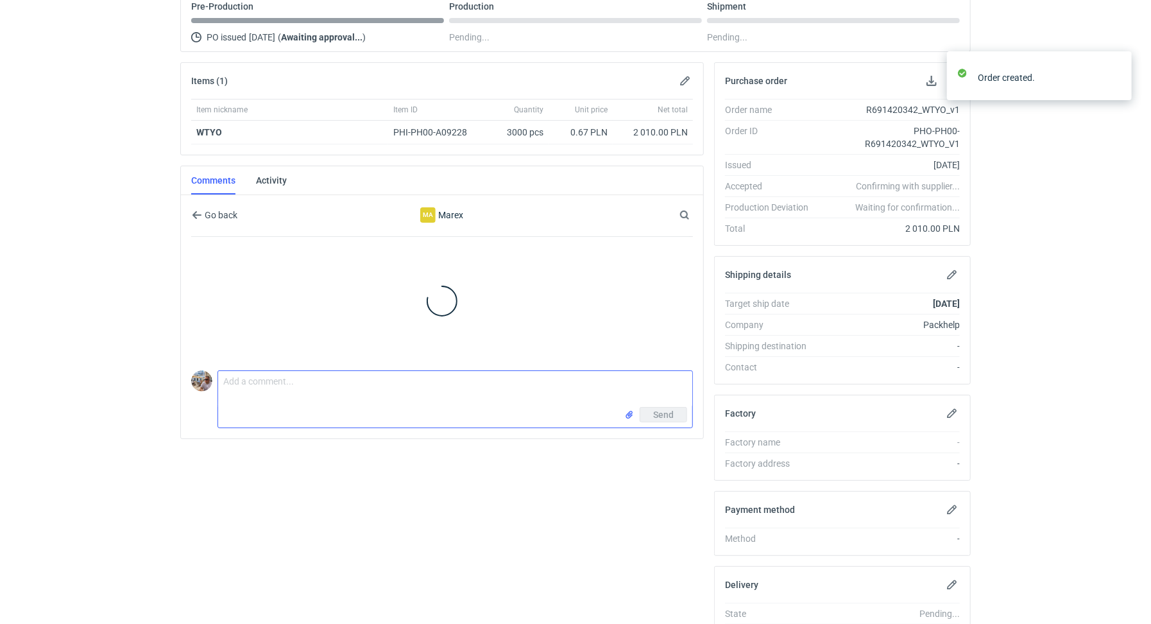
click at [307, 393] on textarea "Comment message" at bounding box center [455, 389] width 474 height 36
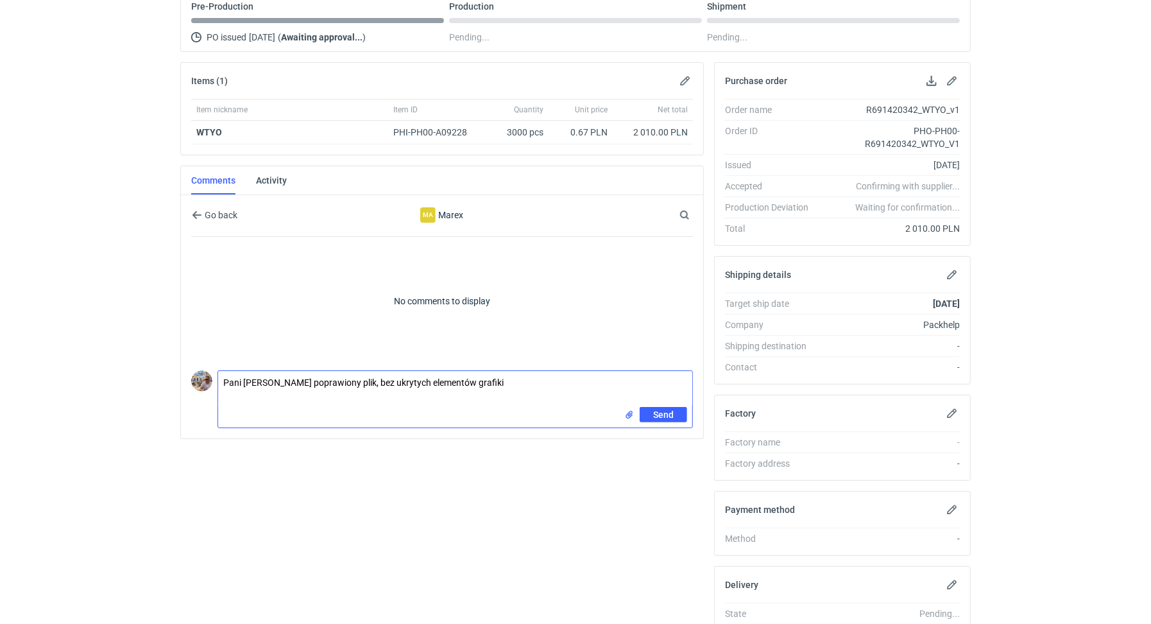
type textarea "Pani Joanno poprawiony plik, bez ukrytych elementów grafiki"
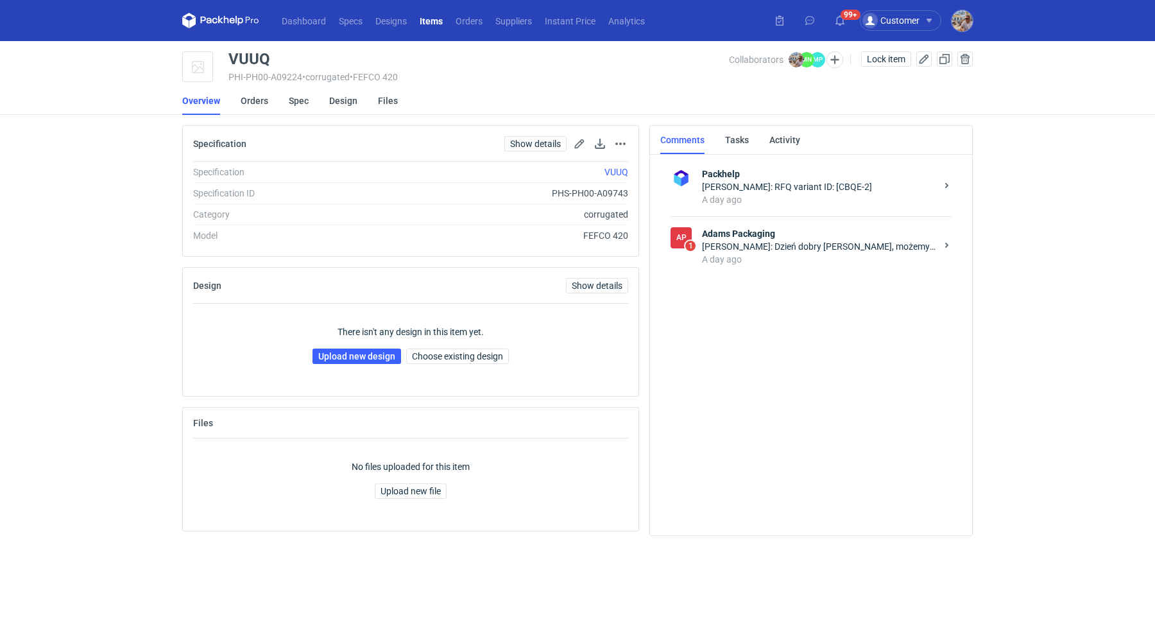
click at [378, 346] on div "There isn't any design in this item yet. Upload new design Choose existing desi…" at bounding box center [410, 344] width 435 height 82
click at [374, 353] on link "Upload new design" at bounding box center [356, 355] width 89 height 15
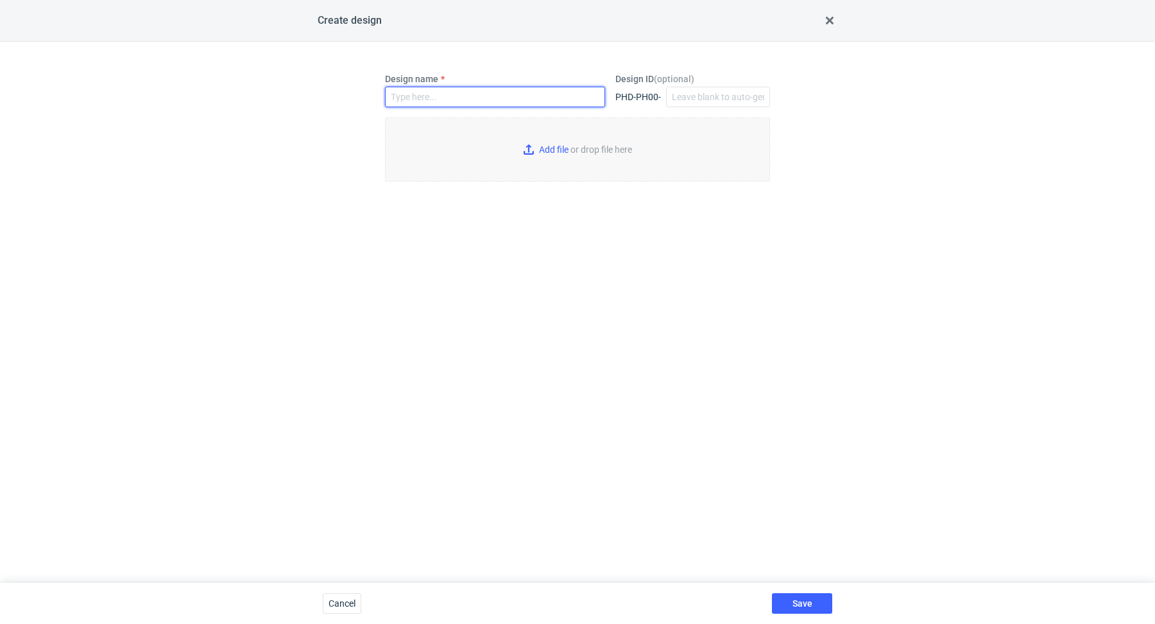
click at [441, 99] on input "Design name" at bounding box center [495, 97] width 220 height 21
paste input "VUUQ"
type input "VUUQ"
click at [553, 160] on input "Add file or drop file here" at bounding box center [577, 149] width 385 height 64
click at [530, 155] on input "Add file or drop file here" at bounding box center [577, 149] width 385 height 64
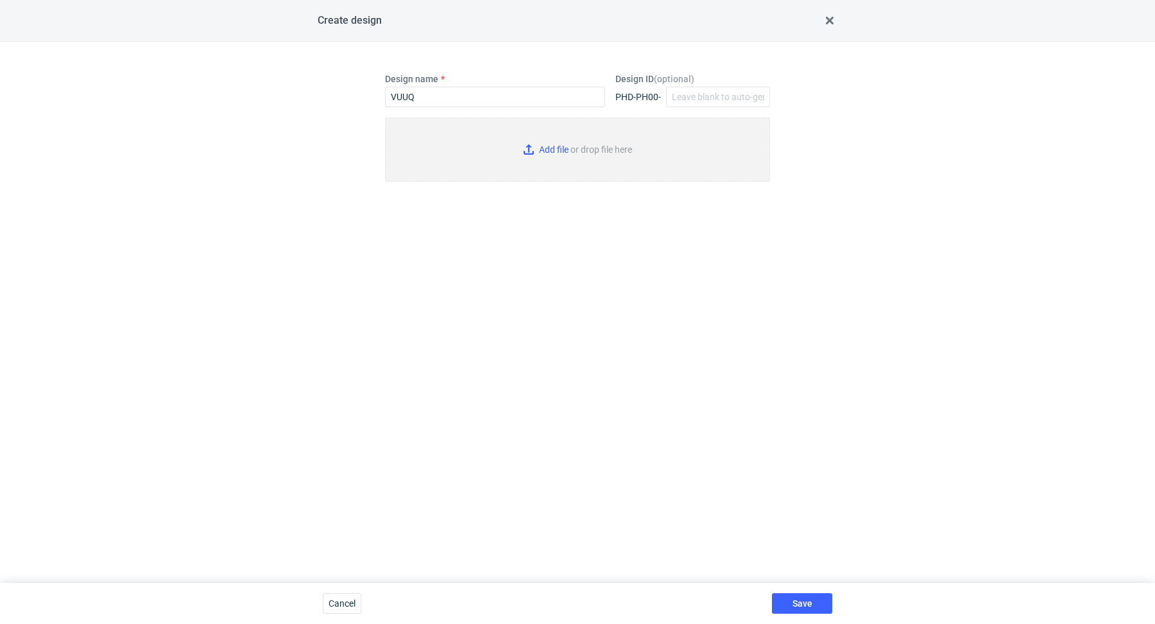
type input "C:\fakepath\adp__custom____VUUQ__d0__oR368233553__outside.pdf"
click at [805, 597] on button "Save" at bounding box center [802, 603] width 60 height 21
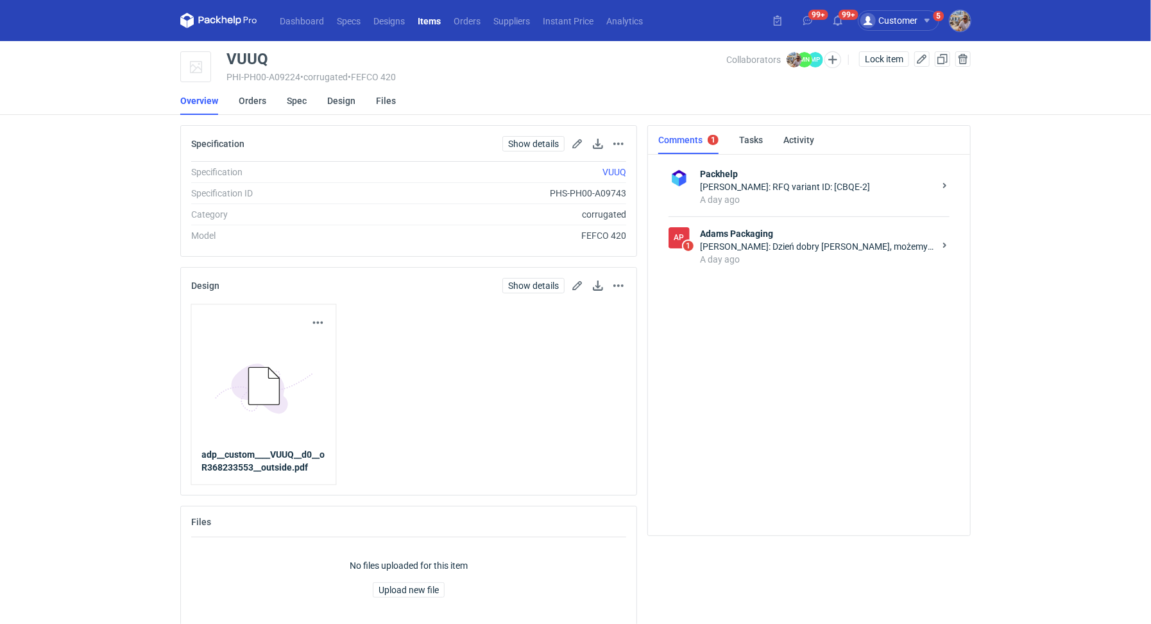
click at [762, 235] on strong "Adams Packaging" at bounding box center [817, 233] width 234 height 13
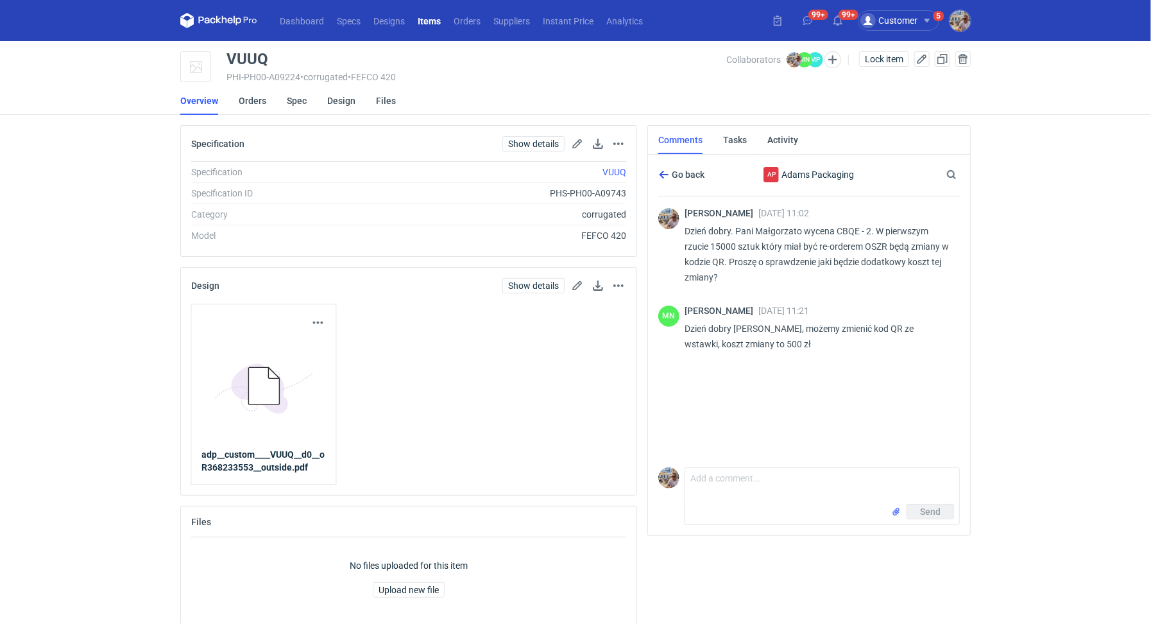
click at [660, 171] on icon "button" at bounding box center [664, 174] width 10 height 10
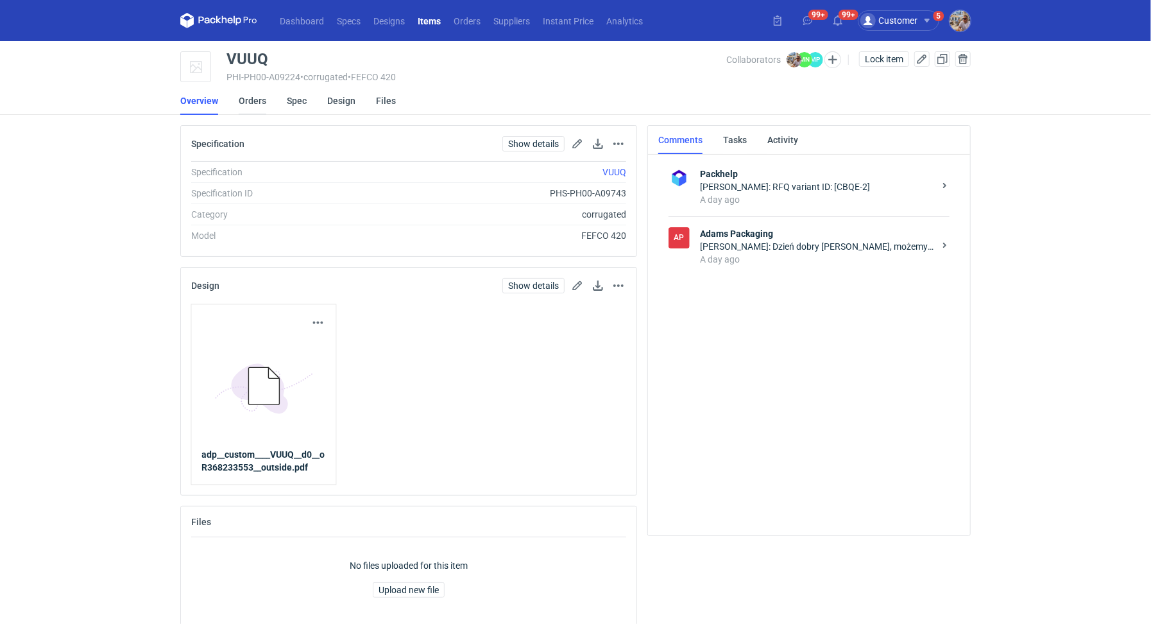
click at [250, 101] on link "Orders" at bounding box center [253, 101] width 28 height 28
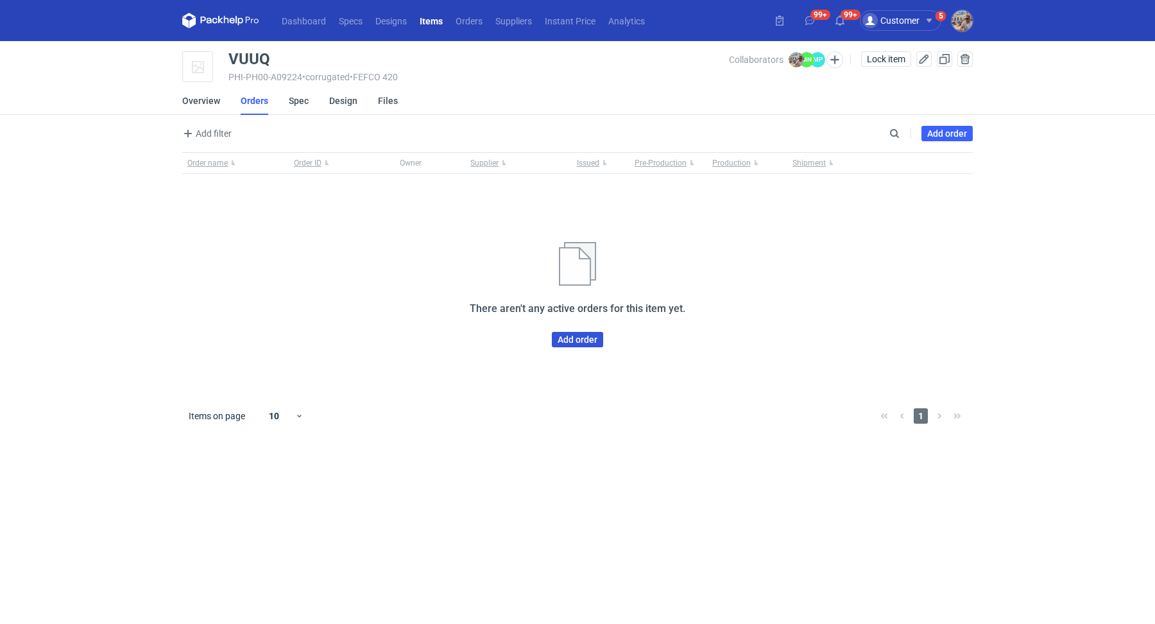
click at [569, 344] on link "Add order" at bounding box center [577, 339] width 51 height 15
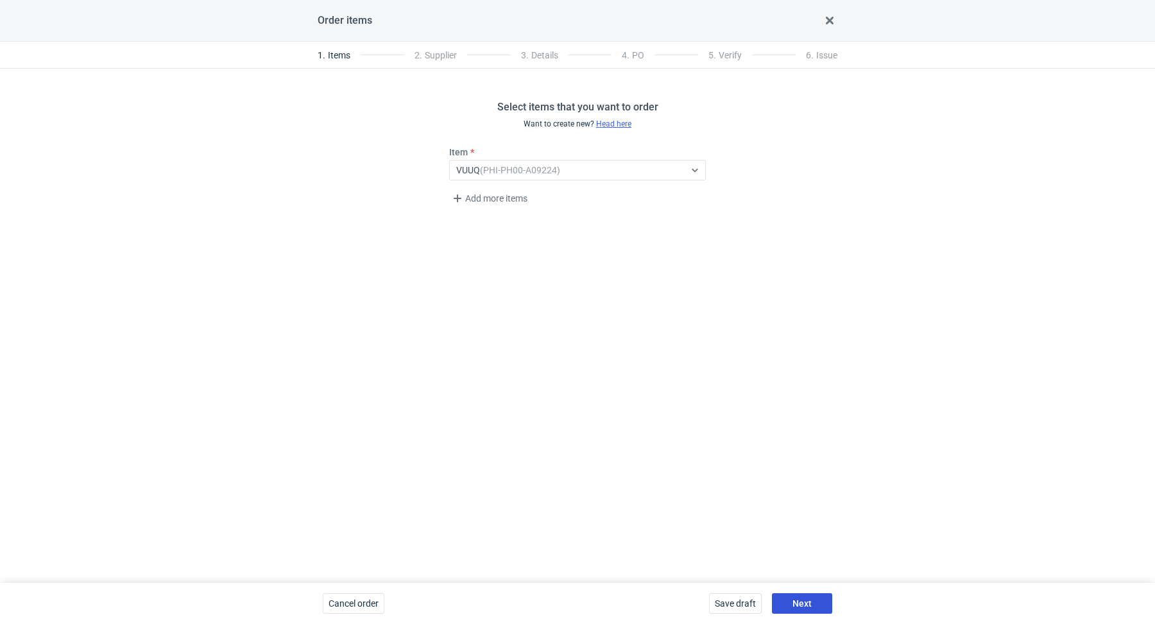
click at [793, 603] on span "Next" at bounding box center [801, 603] width 19 height 9
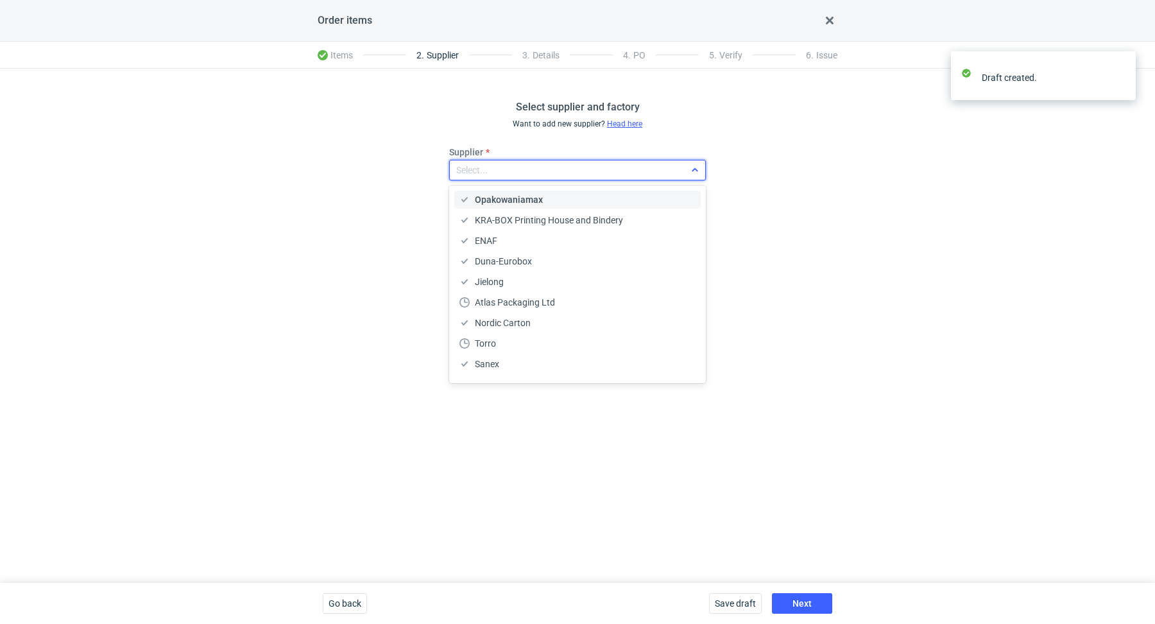
click at [493, 170] on div "Select..." at bounding box center [567, 170] width 235 height 18
type input "ada"
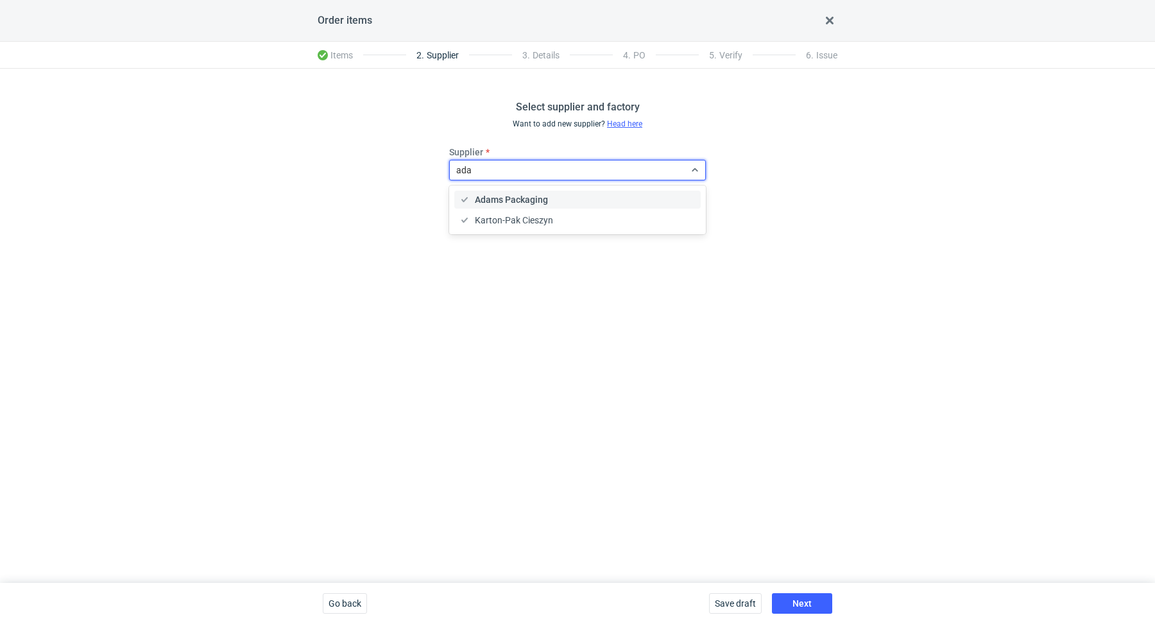
click at [509, 195] on span "Adams Packaging" at bounding box center [511, 199] width 73 height 13
click at [796, 601] on span "Next" at bounding box center [801, 603] width 19 height 9
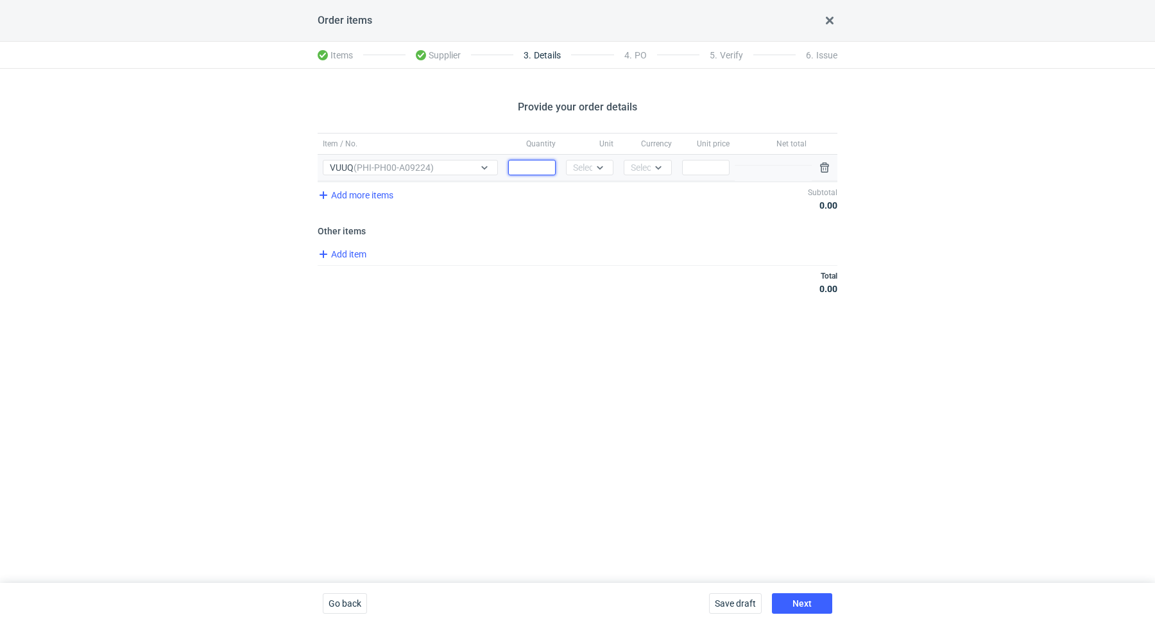
click at [536, 170] on input "Quantity" at bounding box center [531, 167] width 47 height 15
paste input "15000"
type input "15000"
click at [574, 168] on div "Select..." at bounding box center [588, 167] width 31 height 13
click at [584, 192] on span "pcs" at bounding box center [583, 193] width 14 height 13
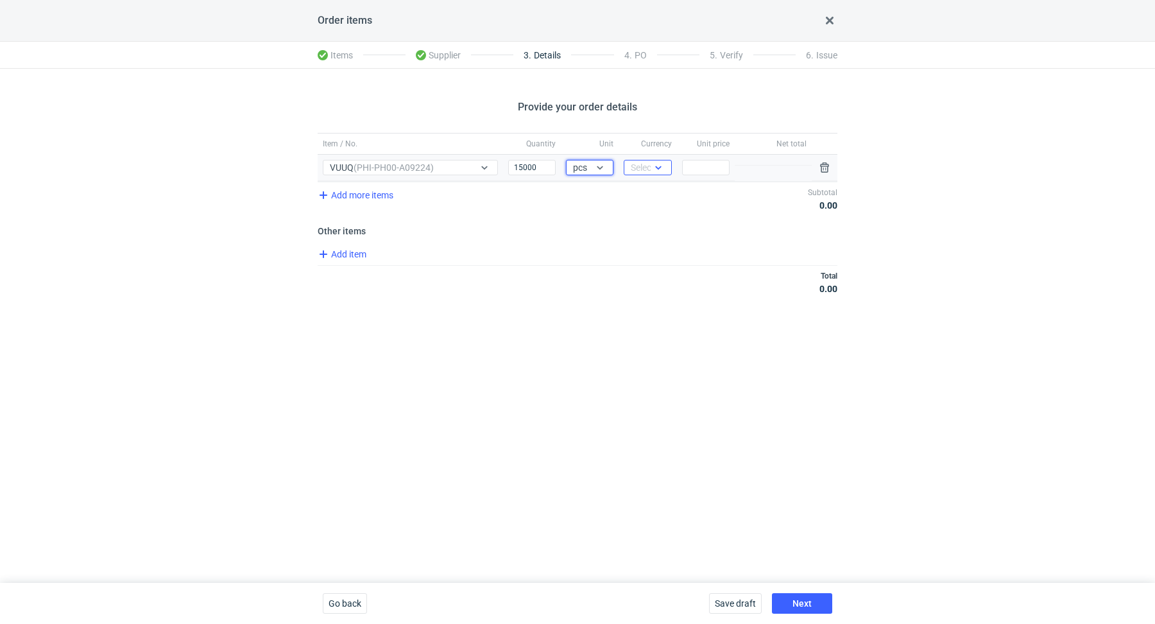
click at [642, 163] on div "Select..." at bounding box center [646, 167] width 31 height 13
click at [648, 193] on span "PLN" at bounding box center [642, 193] width 17 height 13
click at [715, 162] on input "Price" at bounding box center [705, 167] width 47 height 15
paste input "0.700"
type input "0.700"
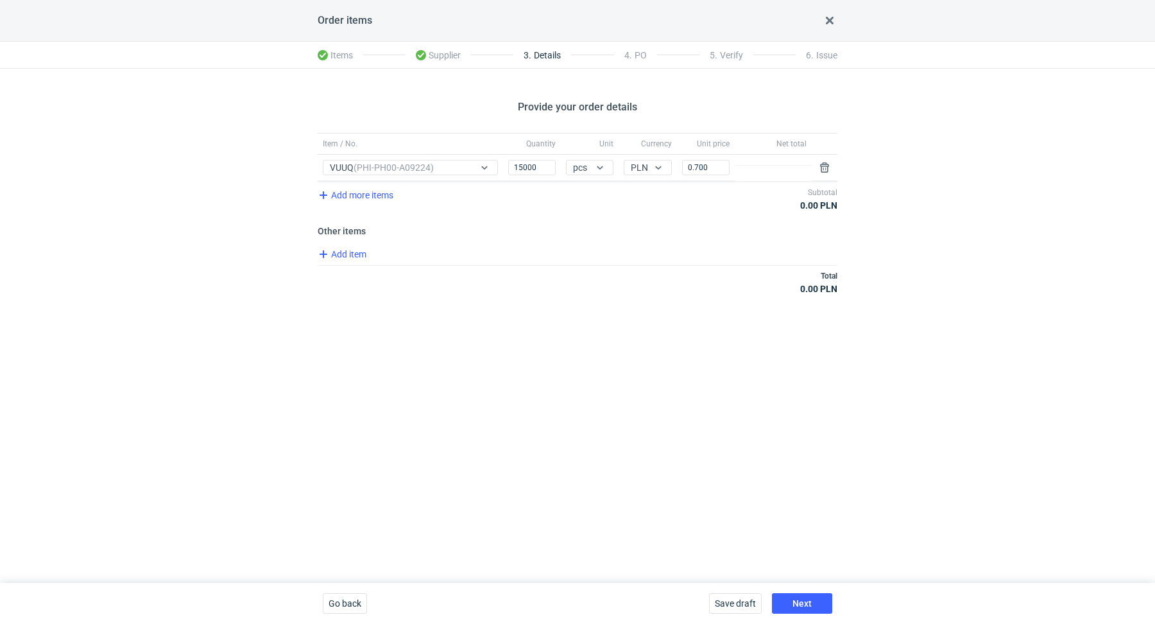
click at [673, 233] on h3 "Other items" at bounding box center [578, 231] width 520 height 10
click at [348, 254] on span "Add item" at bounding box center [342, 253] width 52 height 15
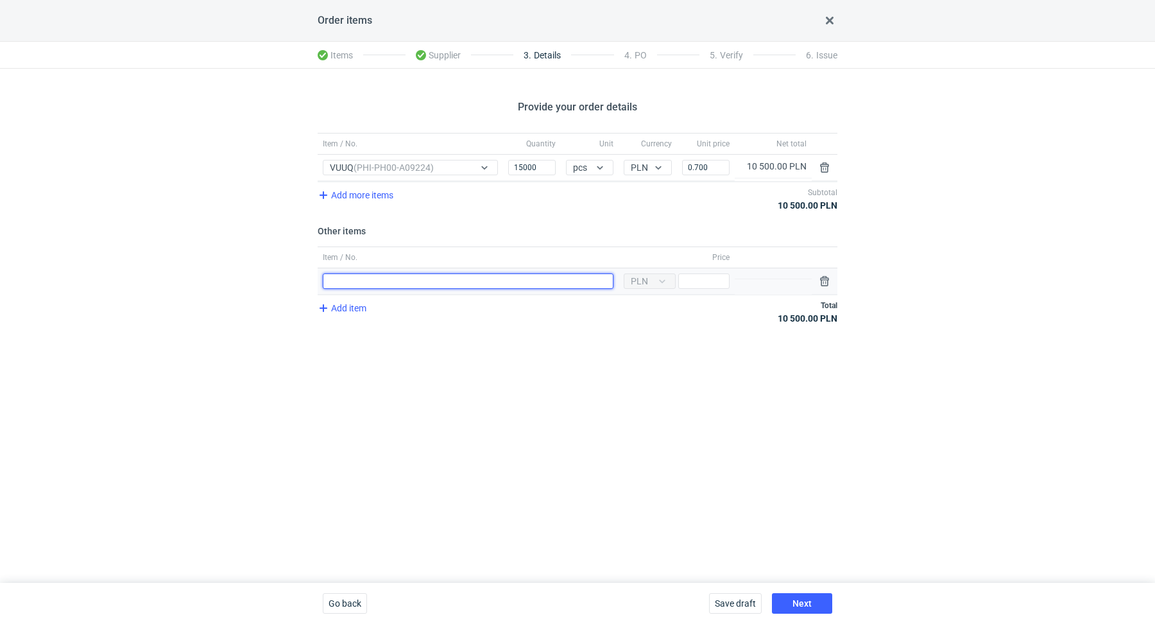
click at [382, 285] on input "Item / No." at bounding box center [468, 280] width 291 height 15
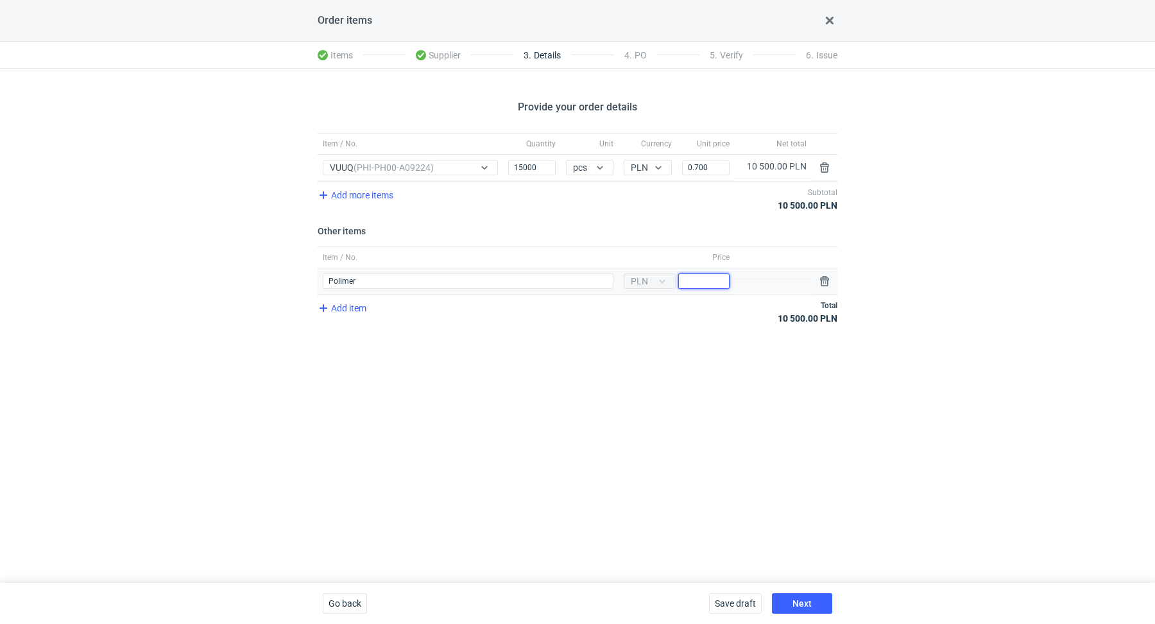
click at [700, 284] on input "Price" at bounding box center [703, 280] width 51 height 15
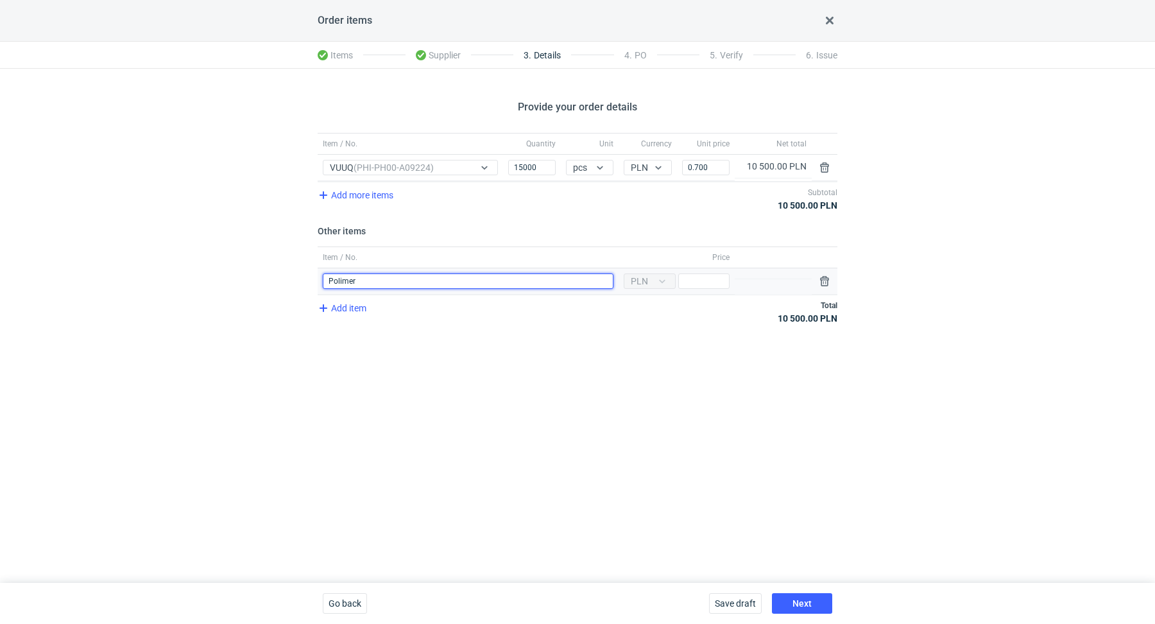
click at [454, 282] on input "Polimer" at bounding box center [468, 280] width 291 height 15
type input "Polimer dla zmiany kodu QR"
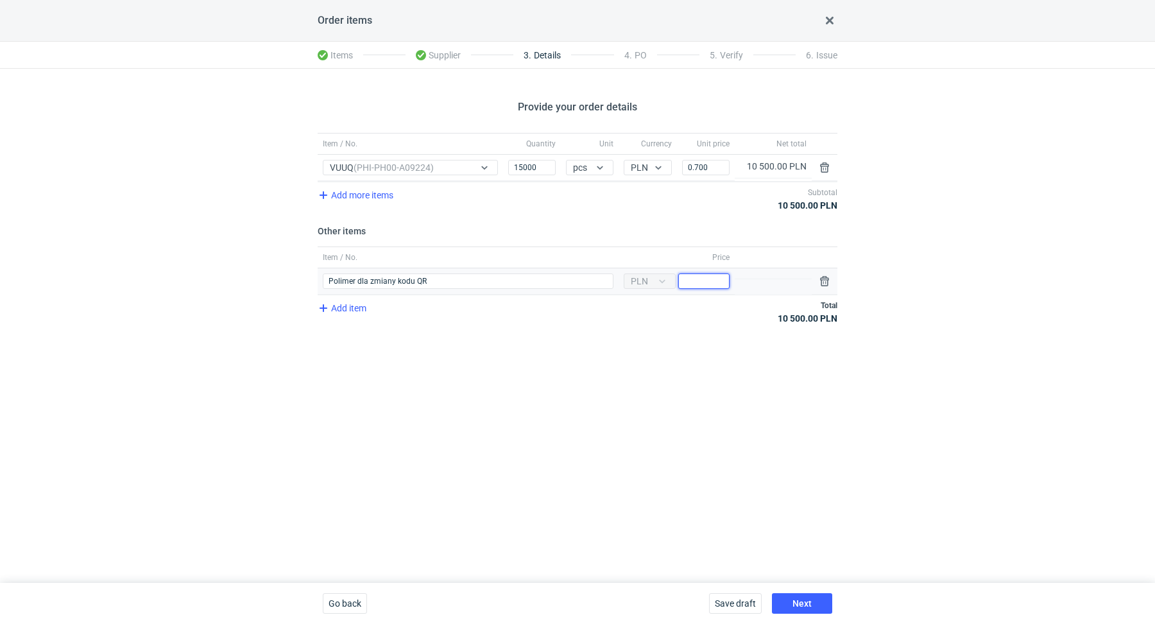
click at [701, 282] on input "Price" at bounding box center [703, 280] width 51 height 15
type input "500"
click at [473, 431] on div "Provide your order details Item / No. Quantity Unit Currency Unit price Net tot…" at bounding box center [577, 326] width 1155 height 514
click at [815, 601] on button "Next" at bounding box center [802, 603] width 60 height 21
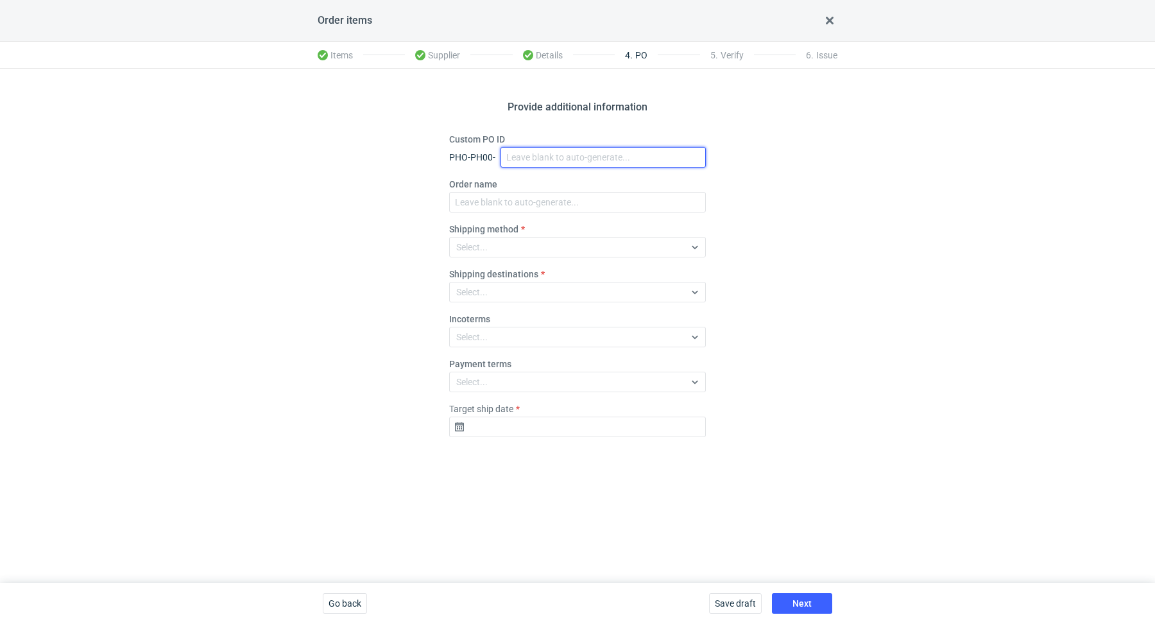
click at [520, 147] on input "Custom PO ID" at bounding box center [602, 157] width 205 height 21
paste input "R368233553"
paste input "VUUQ"
drag, startPoint x: 594, startPoint y: 155, endPoint x: 476, endPoint y: 124, distance: 121.8
click at [476, 124] on div "Provide additional information Custom PO ID PHO-PH00- R368233553_VUUQ Order nam…" at bounding box center [577, 326] width 1155 height 514
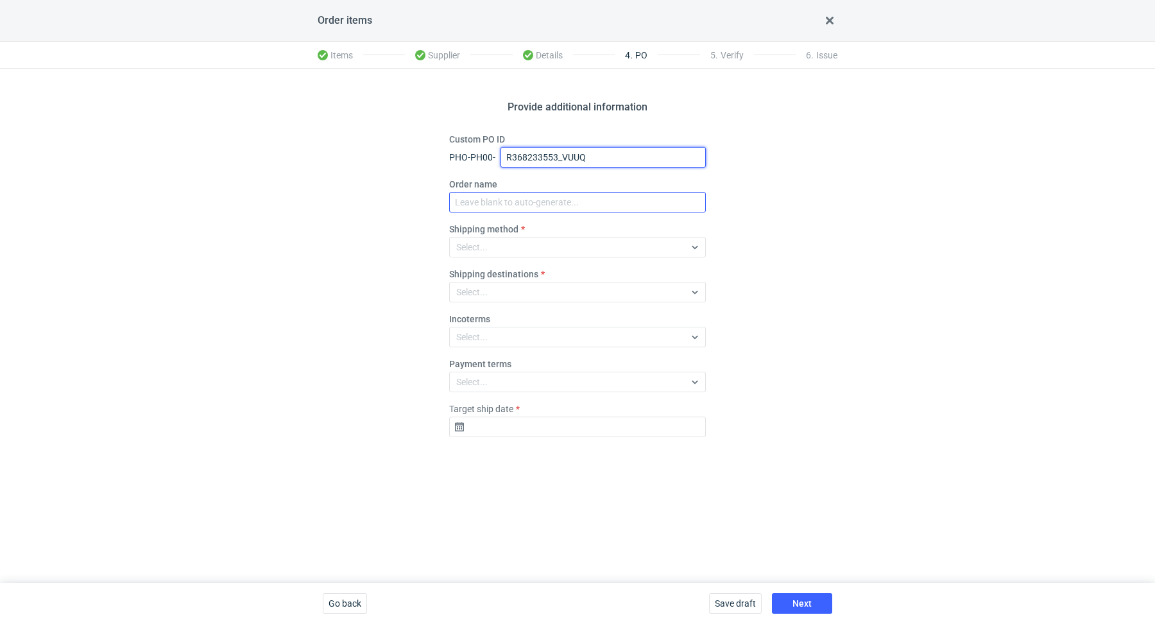
type input "R368233553_VUUQ"
click at [502, 201] on input "Order name" at bounding box center [577, 202] width 257 height 21
paste input "R368233553_VUUQ"
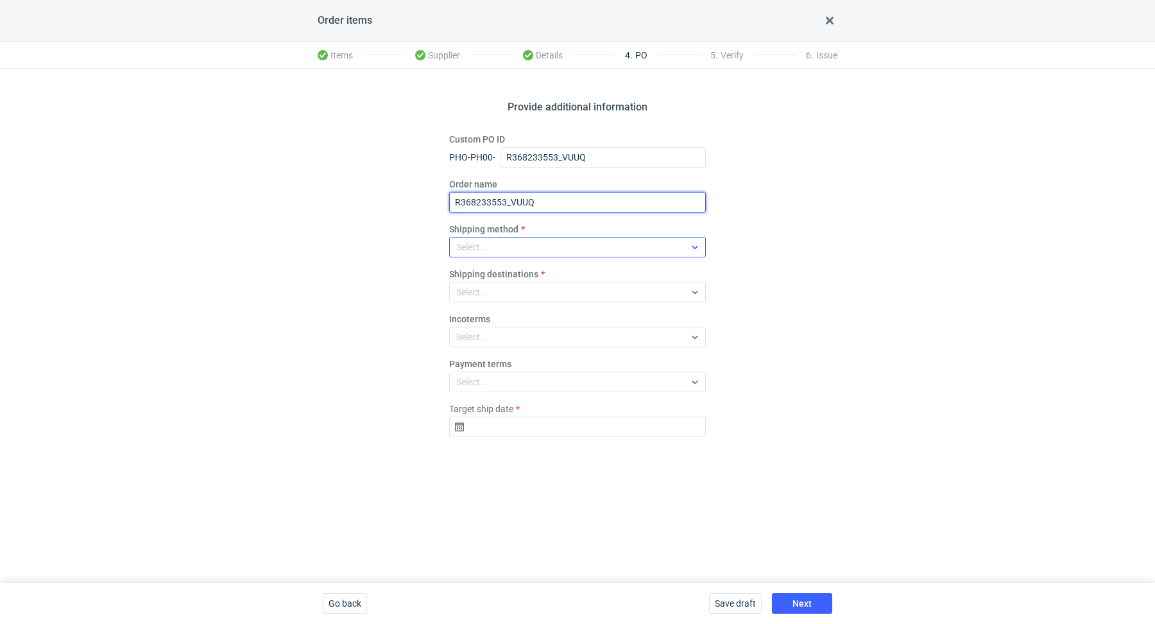
type input "R368233553_VUUQ"
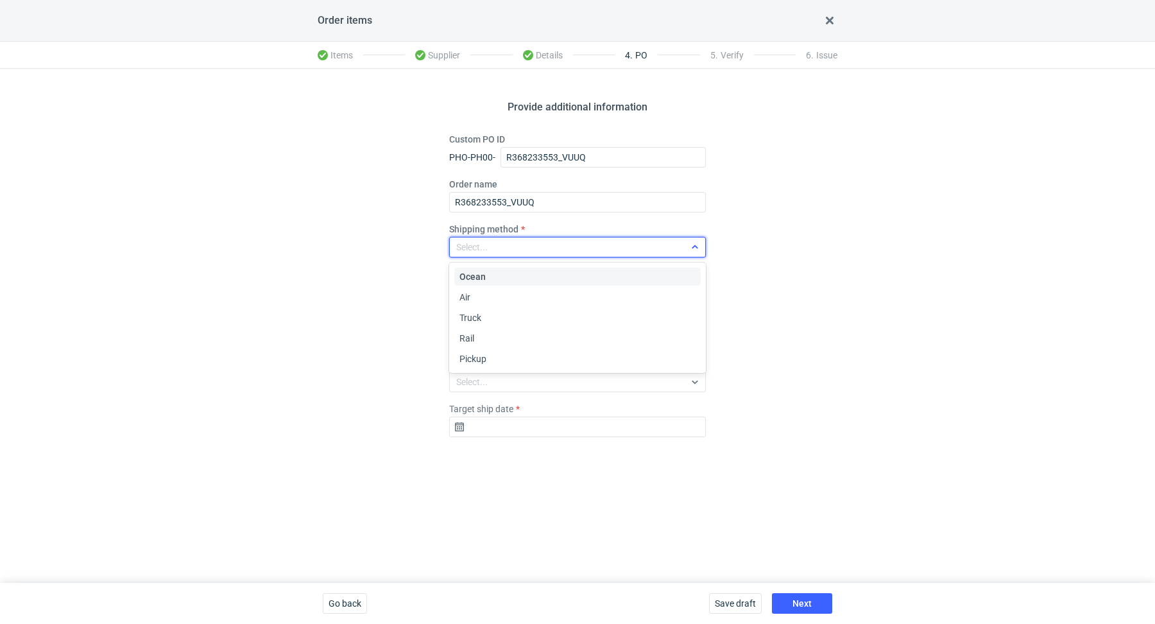
click at [487, 237] on div "Select..." at bounding box center [577, 247] width 257 height 21
click at [498, 355] on div "Pickup" at bounding box center [577, 358] width 236 height 13
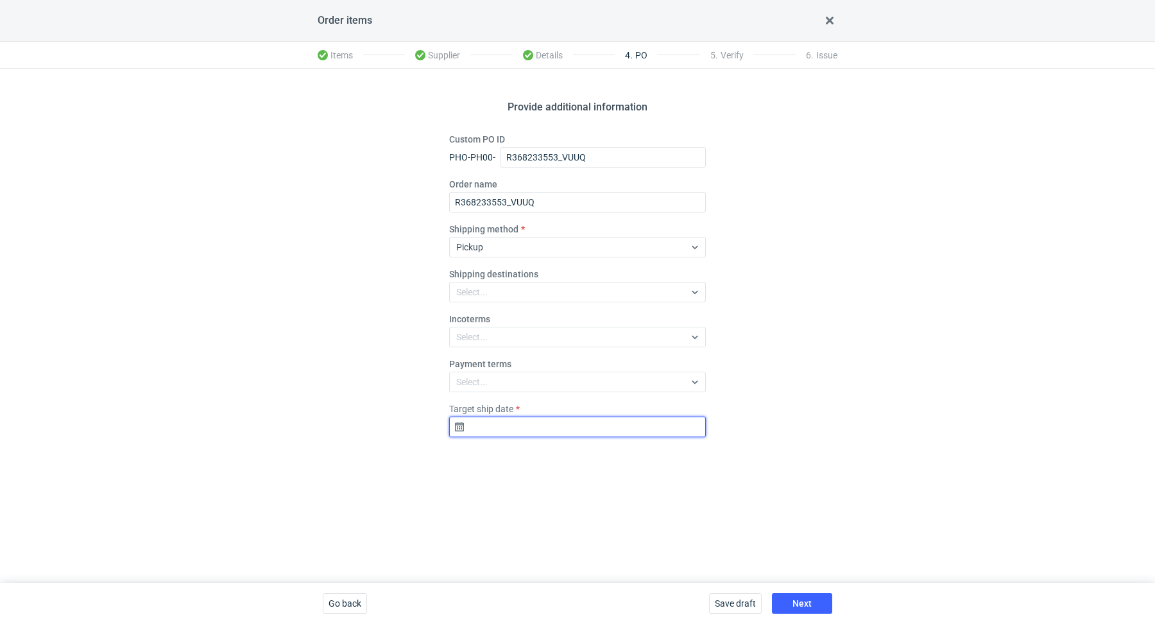
click at [479, 431] on input "Target ship date" at bounding box center [577, 426] width 257 height 21
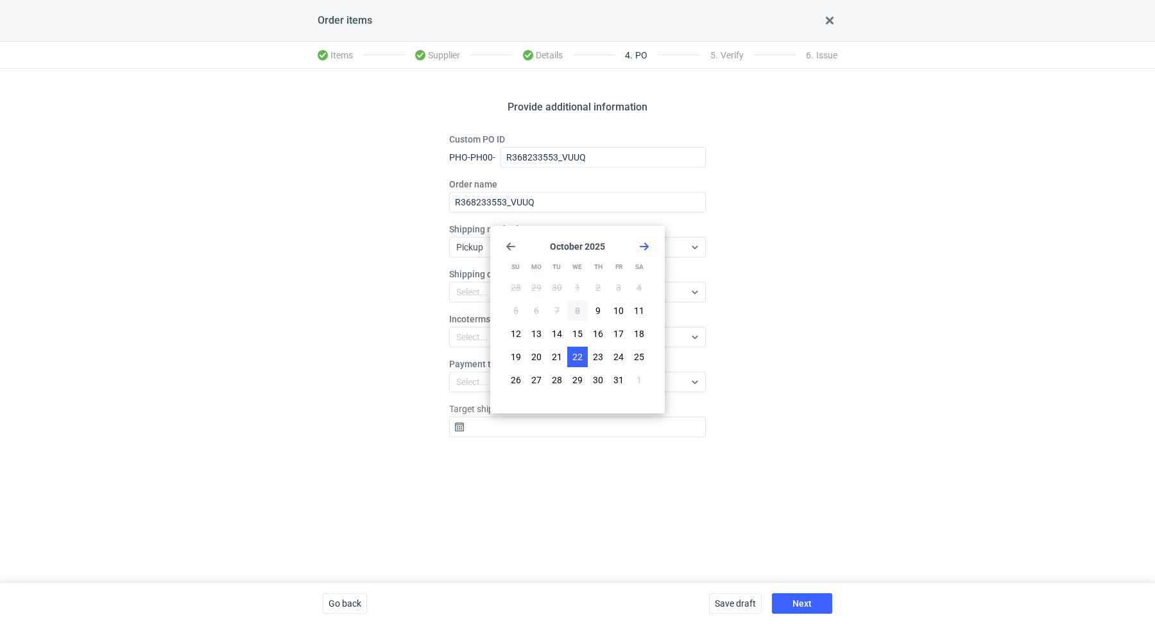
click at [579, 348] on button "22" at bounding box center [577, 356] width 21 height 21
type input "[DATE]"
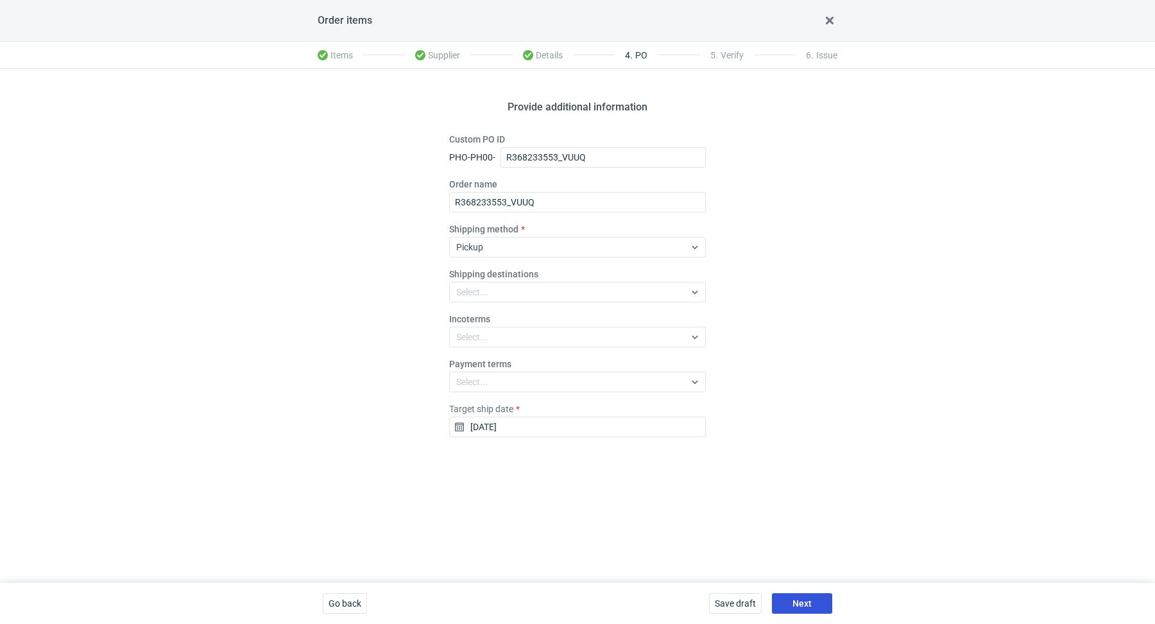
click at [797, 596] on button "Next" at bounding box center [802, 603] width 60 height 21
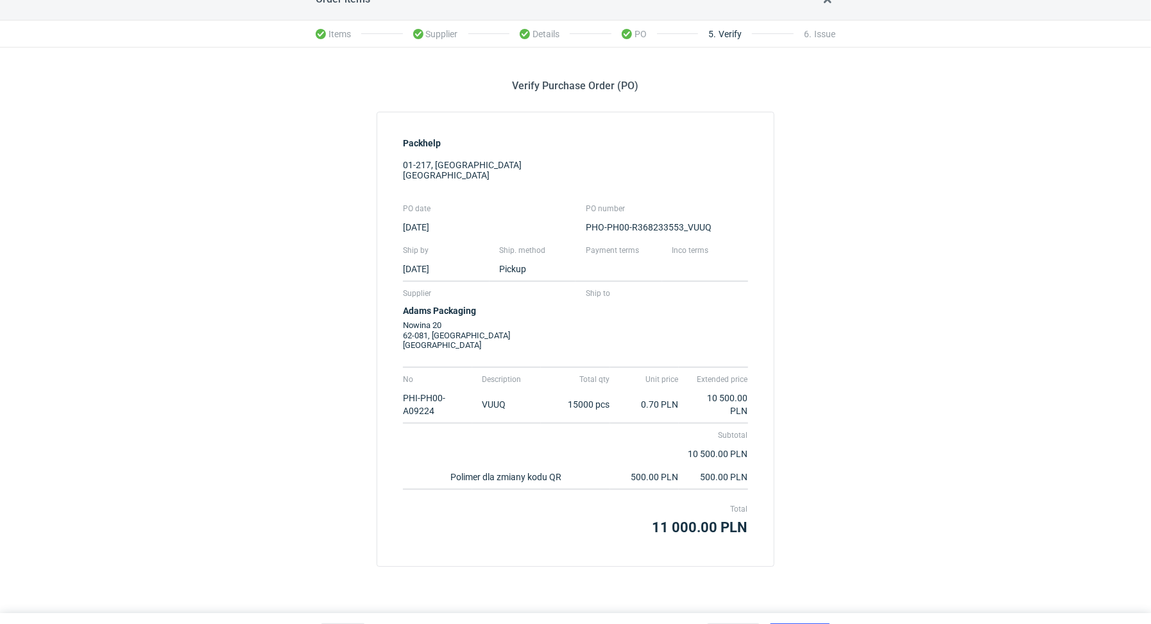
scroll to position [50, 0]
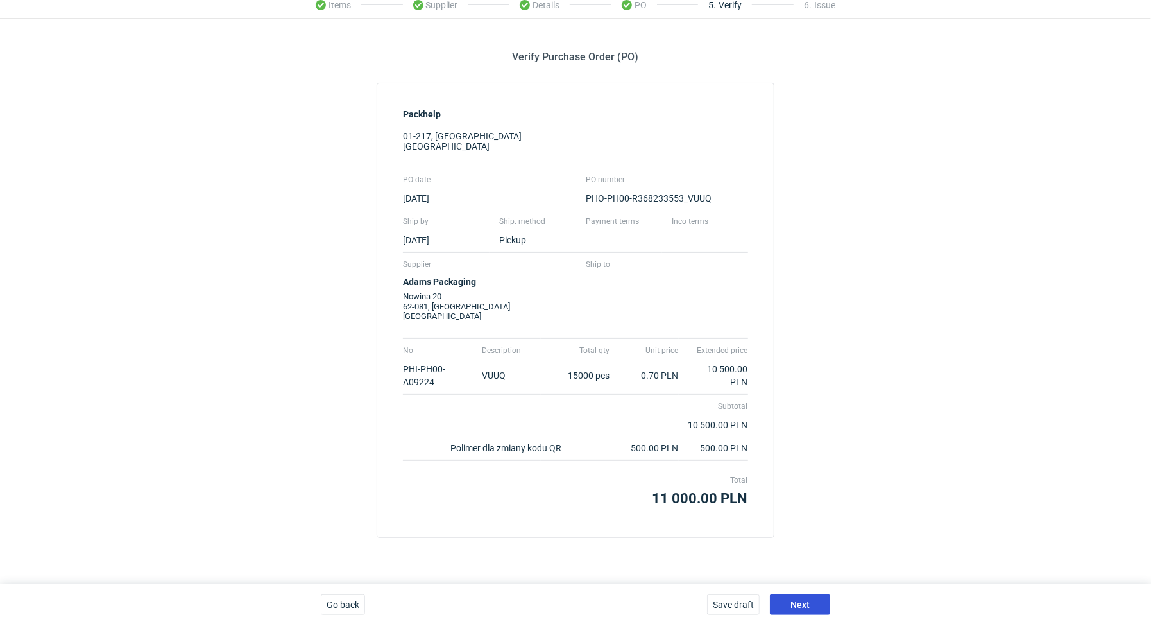
click at [818, 599] on button "Next" at bounding box center [800, 604] width 60 height 21
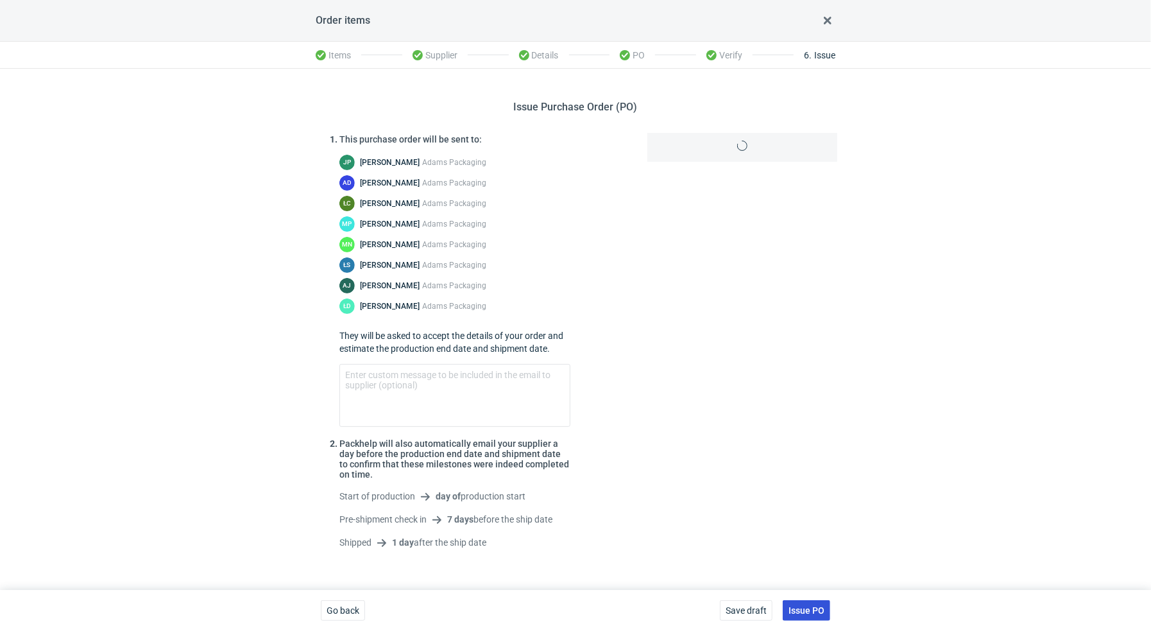
click at [815, 606] on span "Issue PO" at bounding box center [806, 610] width 36 height 9
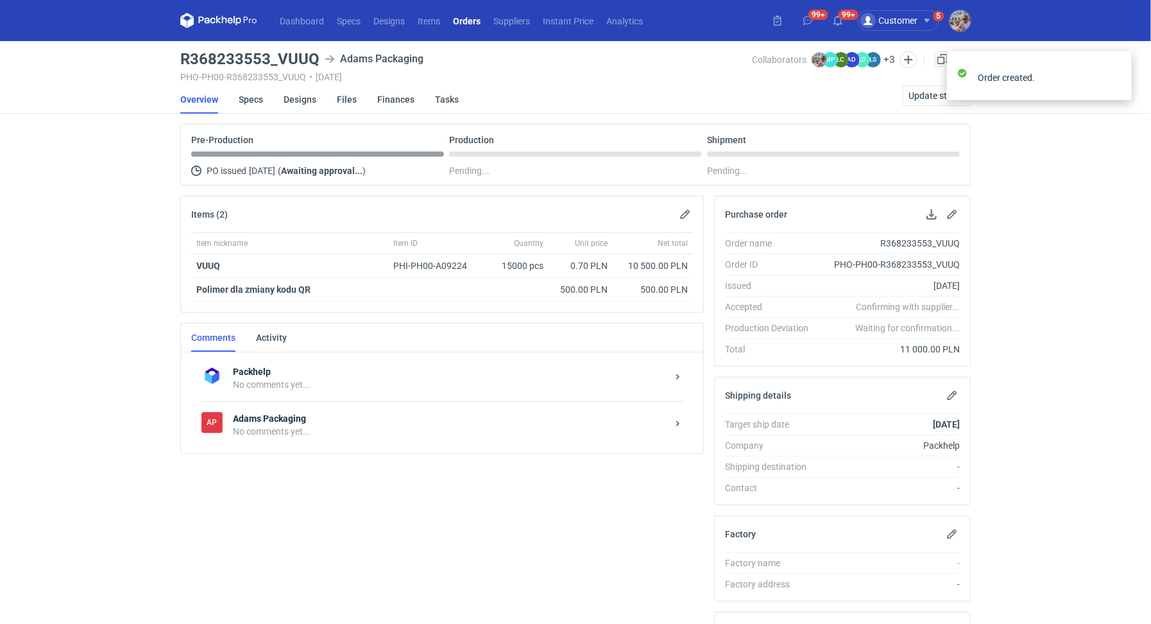
click at [312, 427] on div "No comments yet..." at bounding box center [450, 431] width 434 height 13
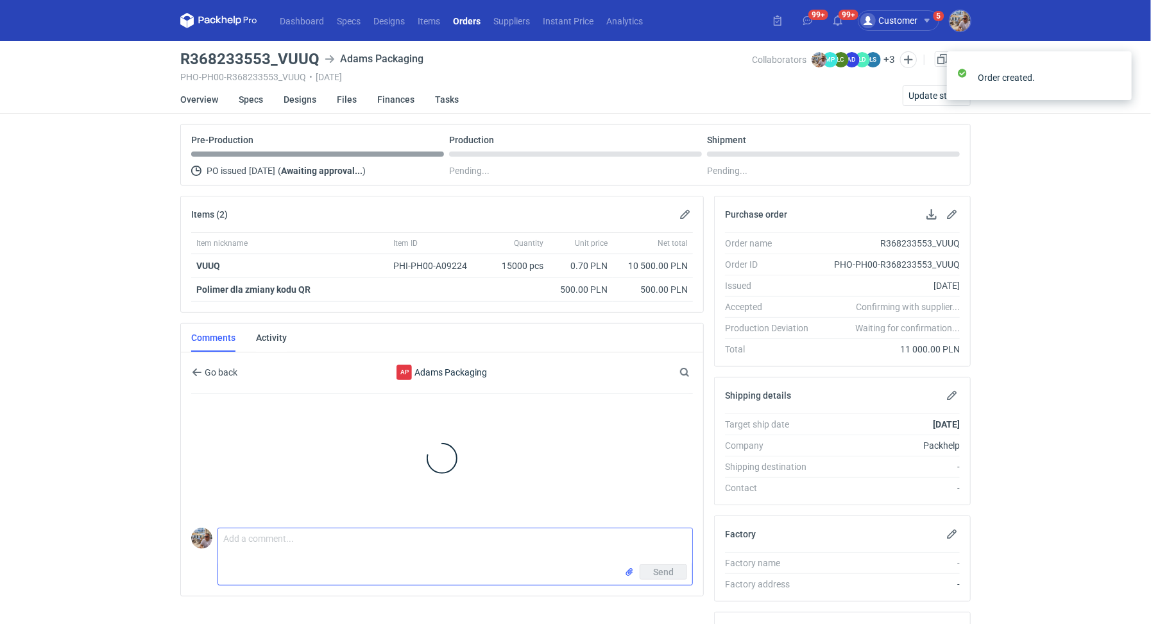
click at [328, 556] on textarea "Comment message" at bounding box center [455, 546] width 474 height 36
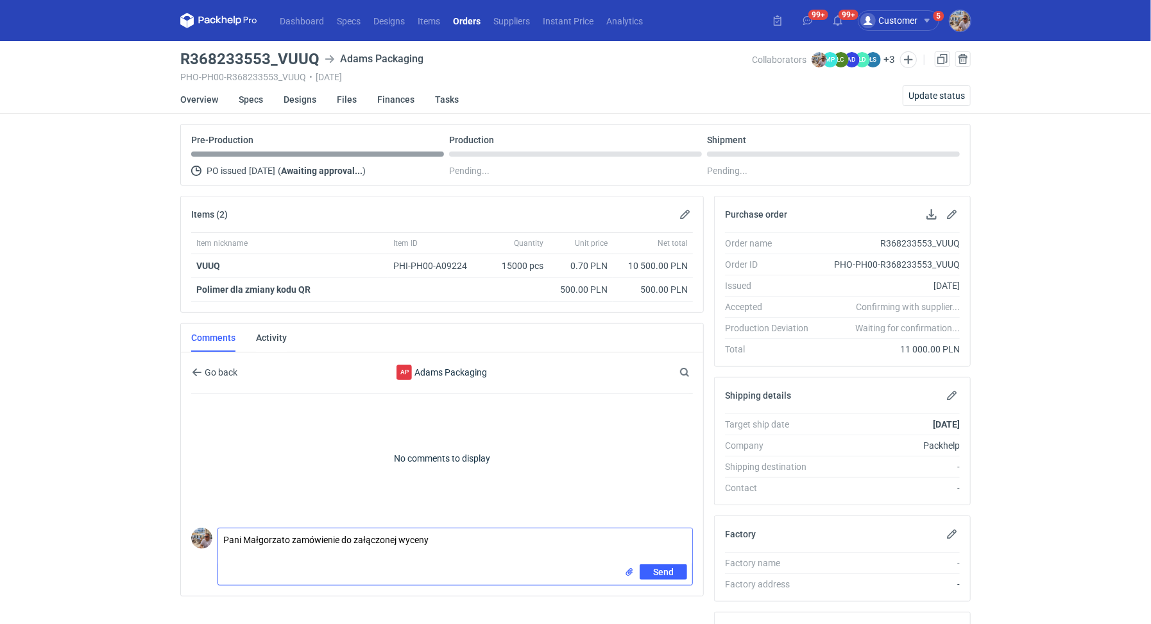
paste textarea "offer_711533"
click at [627, 568] on input "file" at bounding box center [629, 571] width 10 height 13
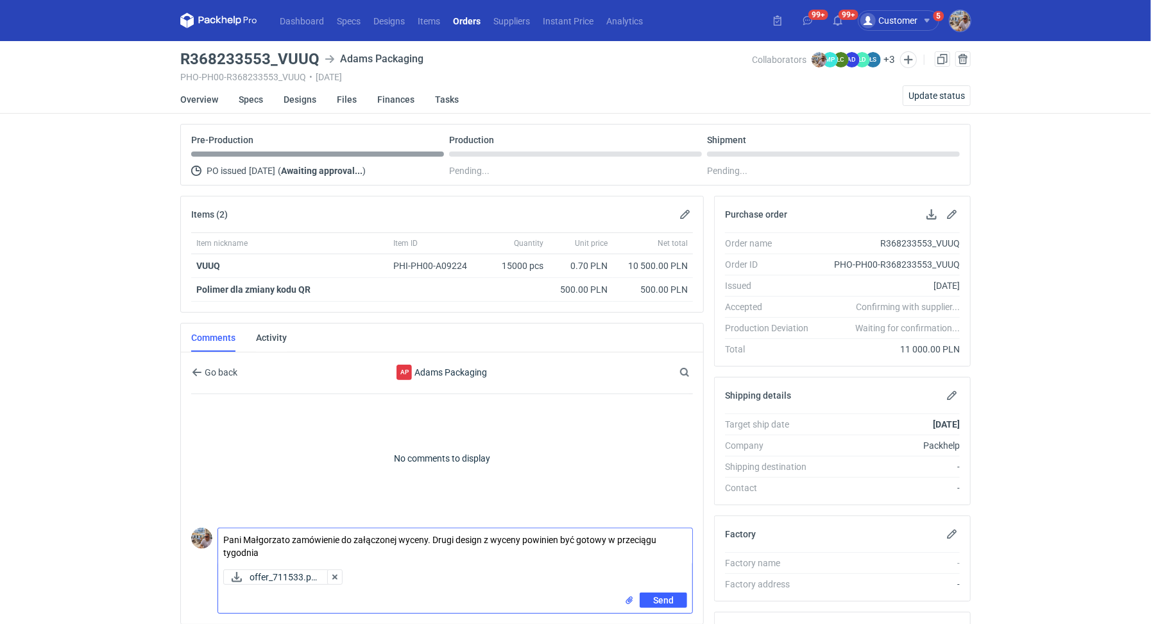
click at [295, 547] on textarea "Pani Małgorzato zamówienie do załączonej wyceny. Drugi design z wyceny powinien…" at bounding box center [455, 546] width 474 height 36
click at [388, 546] on textarea "Pani Małgorzato zamówienie do załączonej wyceny. Drugi design z wyceny powinien…" at bounding box center [455, 546] width 474 height 36
click at [429, 546] on textarea "Pani Małgorzato zamówienie do załączonej wyceny. Drugi design z wyceny powinien…" at bounding box center [455, 546] width 474 height 36
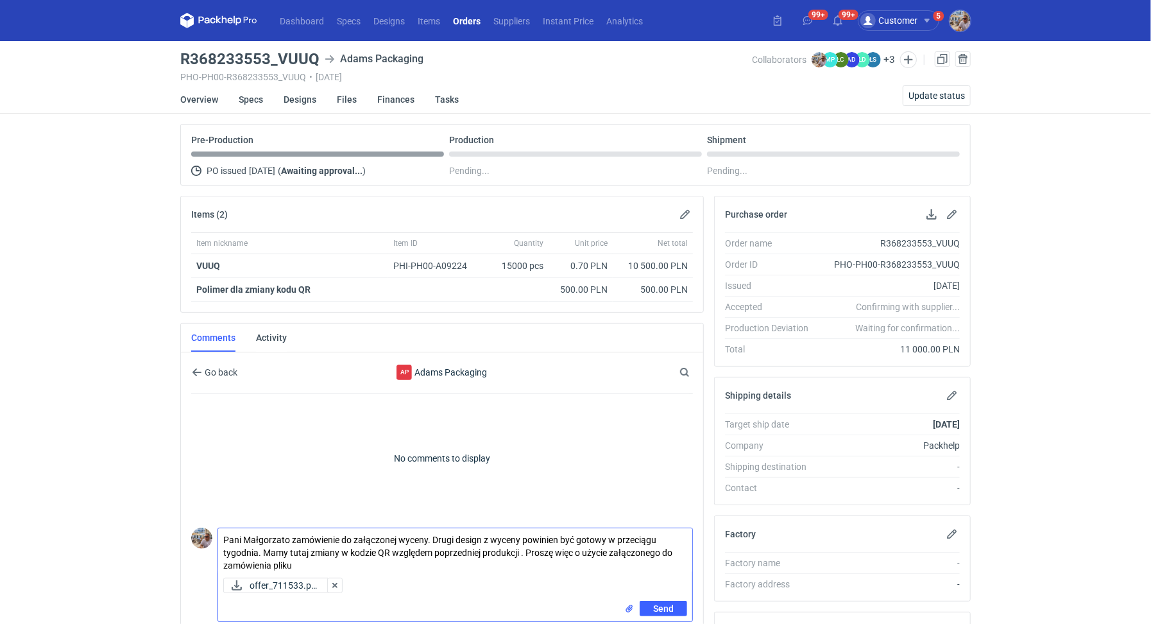
click at [520, 549] on textarea "Pani Małgorzato zamówienie do załączonej wyceny. Drugi design z wyceny powinien…" at bounding box center [455, 550] width 474 height 44
paste textarea "OSZR"
type textarea "Pani Małgorzato zamówienie do załączonej wyceny. Drugi design z wyceny powinien…"
click at [666, 604] on span "Send" at bounding box center [663, 608] width 21 height 9
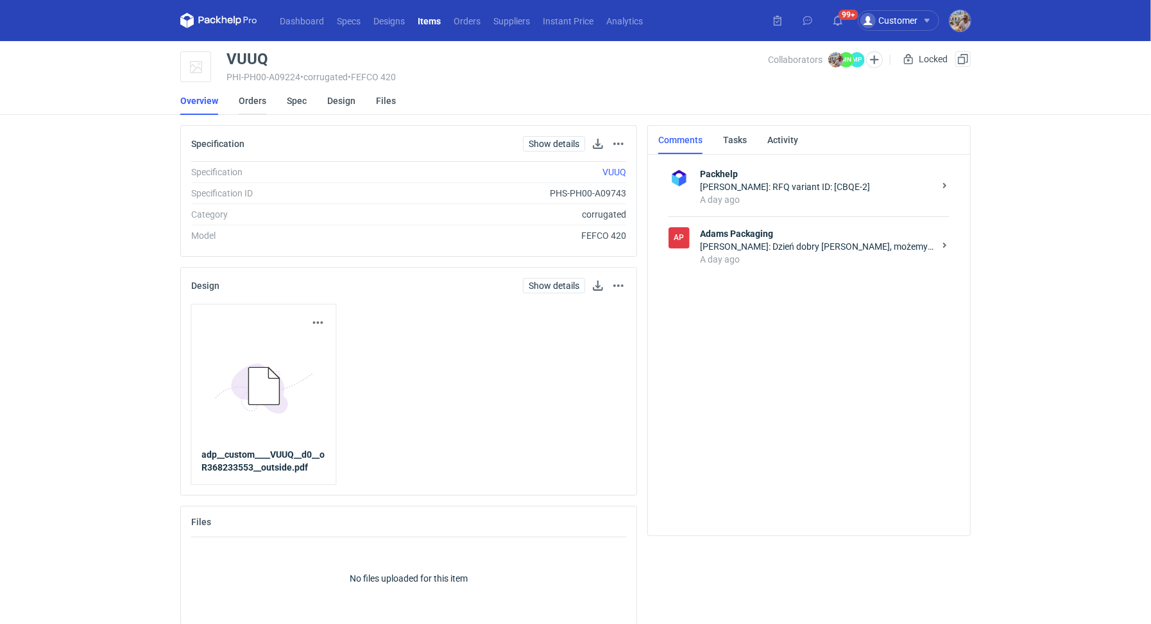
click at [255, 101] on link "Orders" at bounding box center [253, 101] width 28 height 28
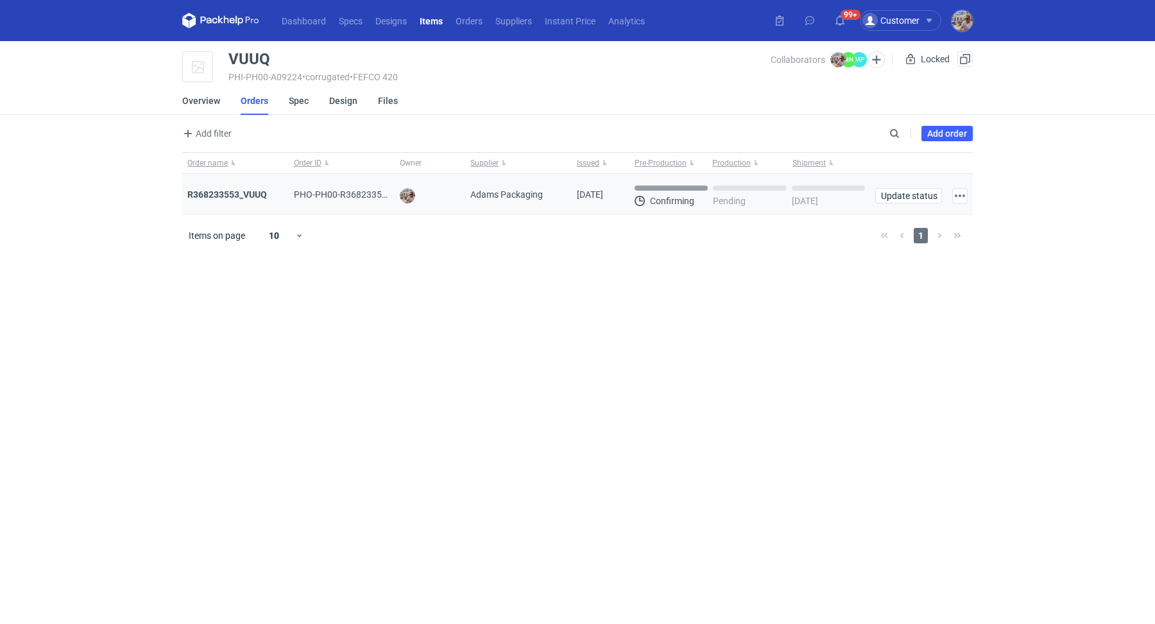
click at [246, 188] on div "R368233553_VUUQ" at bounding box center [235, 194] width 96 height 13
click at [245, 189] on strong "R368233553_VUUQ" at bounding box center [227, 194] width 80 height 10
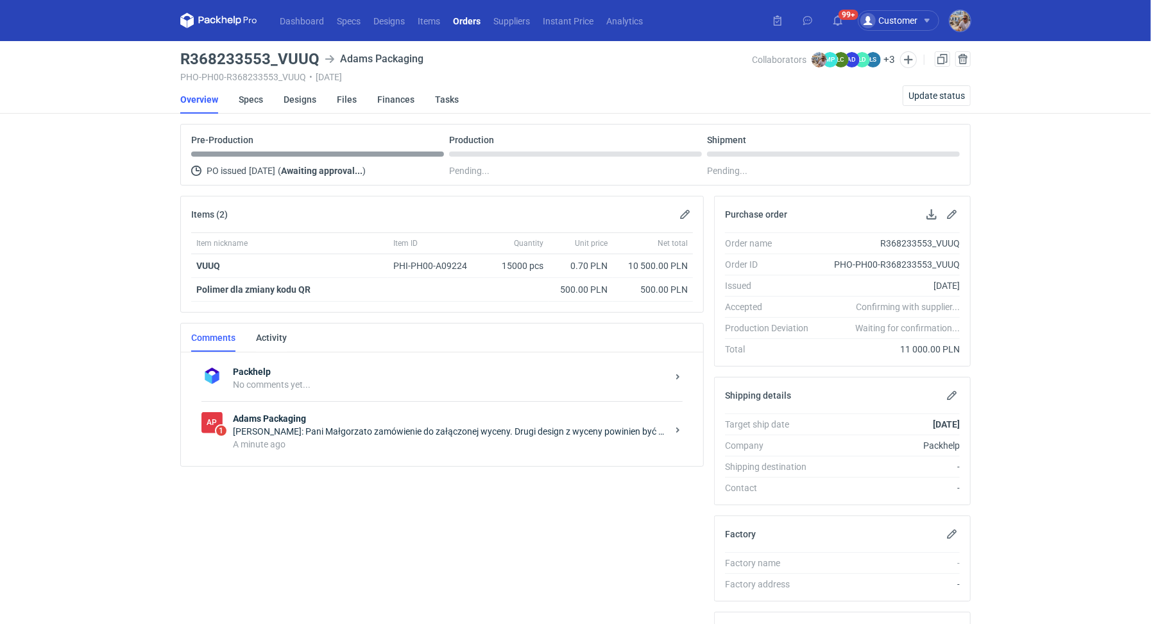
click at [299, 448] on div "AP 1 Adams Packaging [PERSON_NAME]: Pani Małgorzato zamówienie do załączonej wy…" at bounding box center [441, 431] width 481 height 60
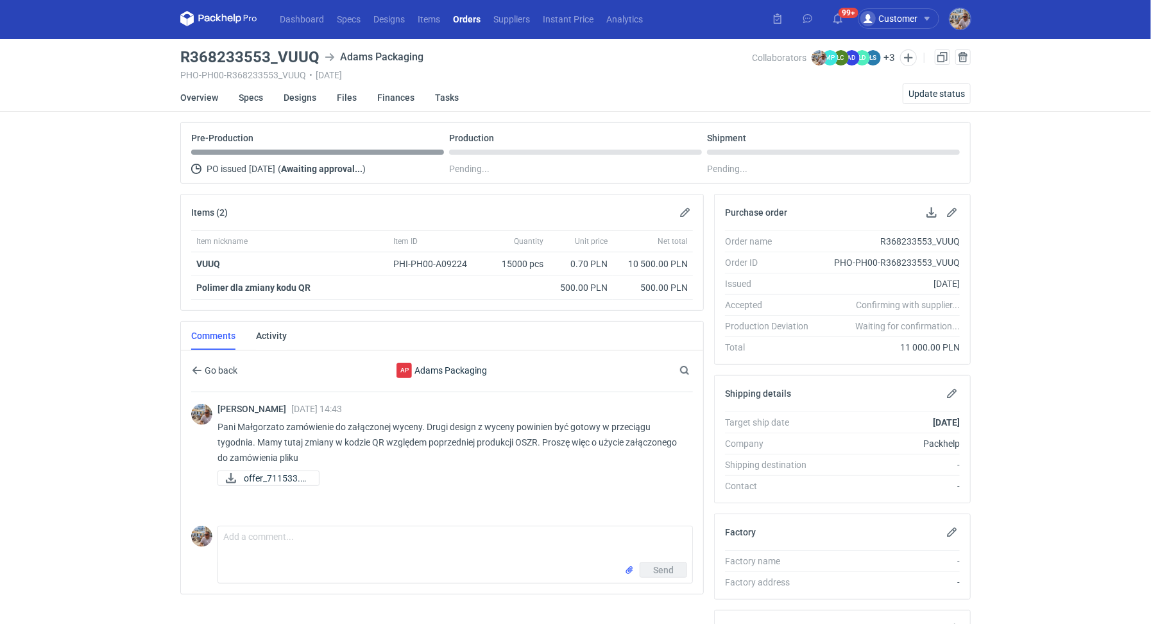
scroll to position [3, 0]
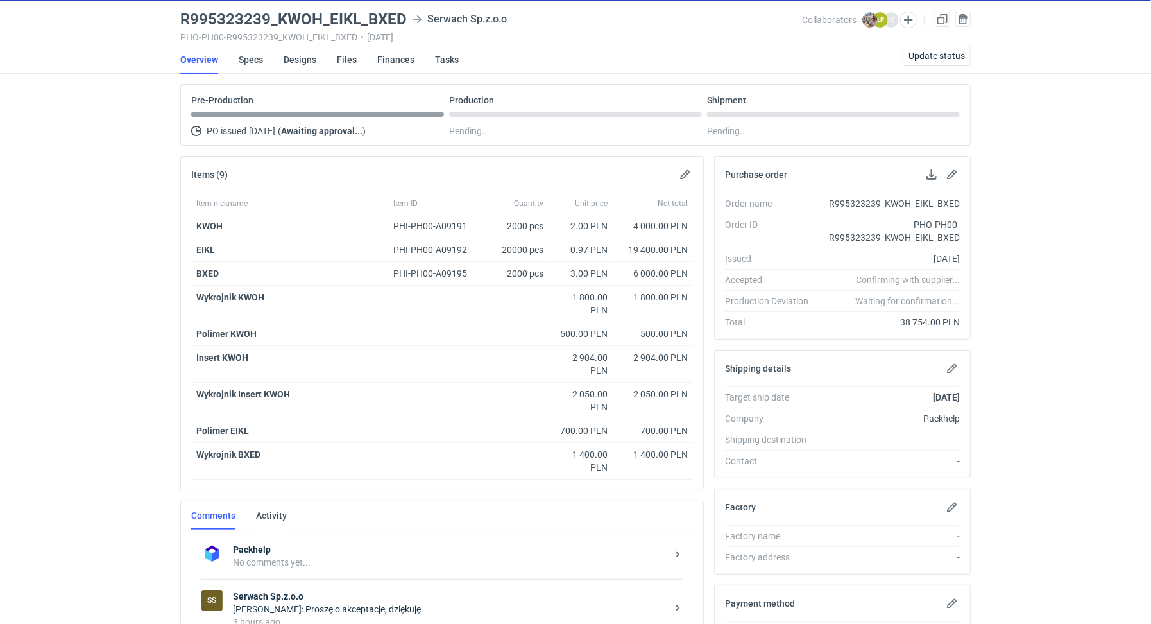
scroll to position [226, 0]
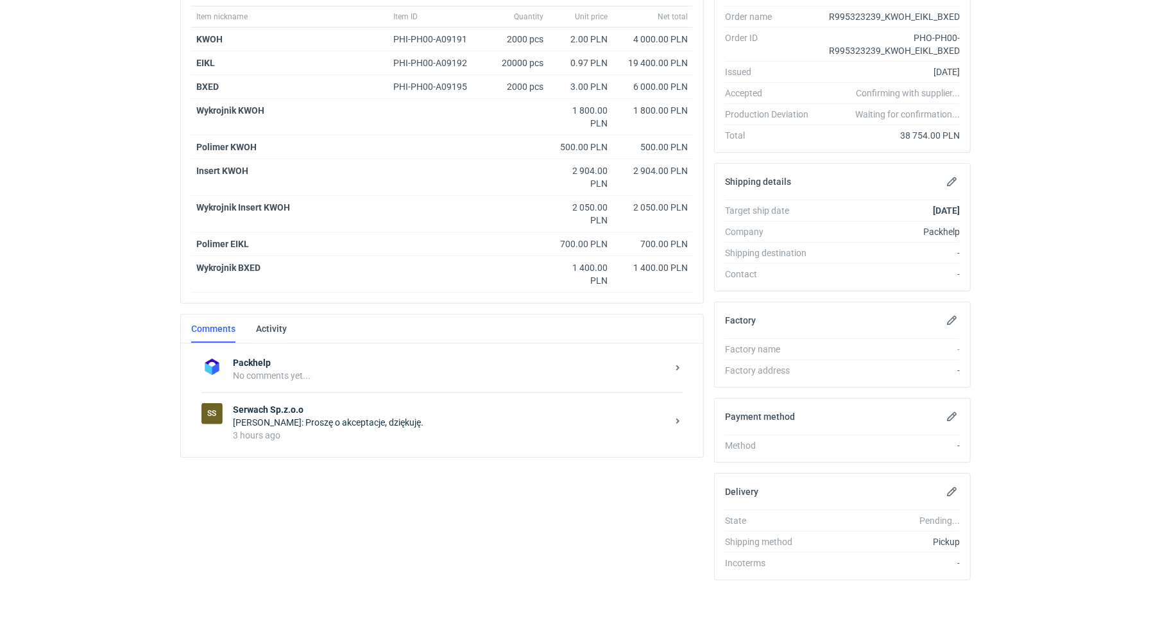
click at [325, 420] on div "[PERSON_NAME]: Proszę o akceptacje, dziękuję." at bounding box center [450, 422] width 434 height 13
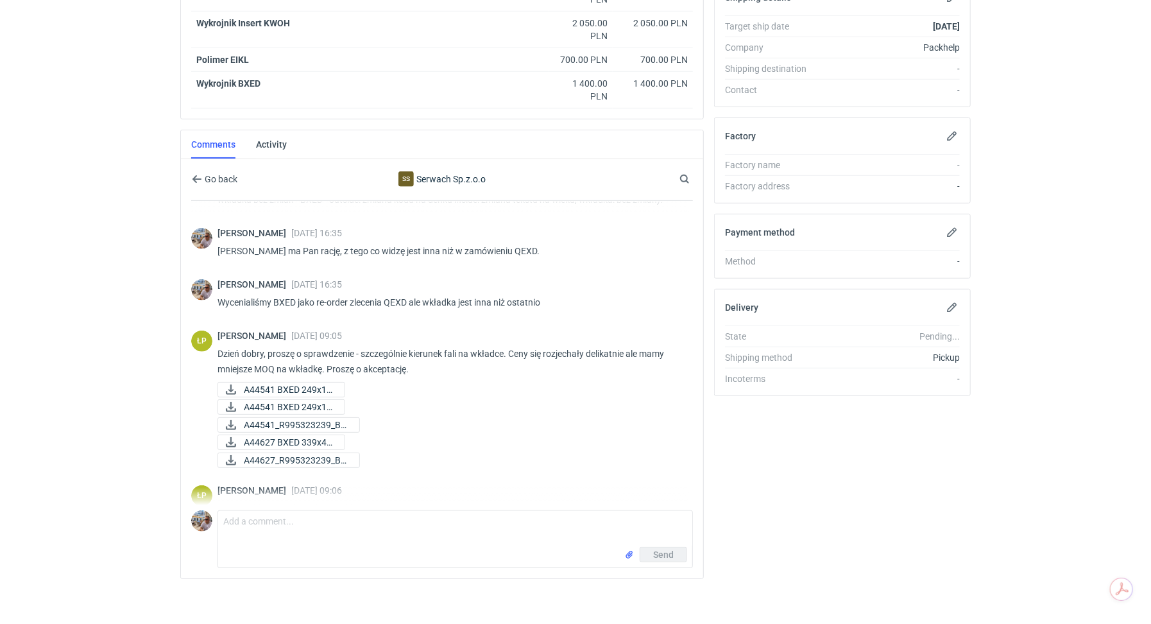
scroll to position [964, 0]
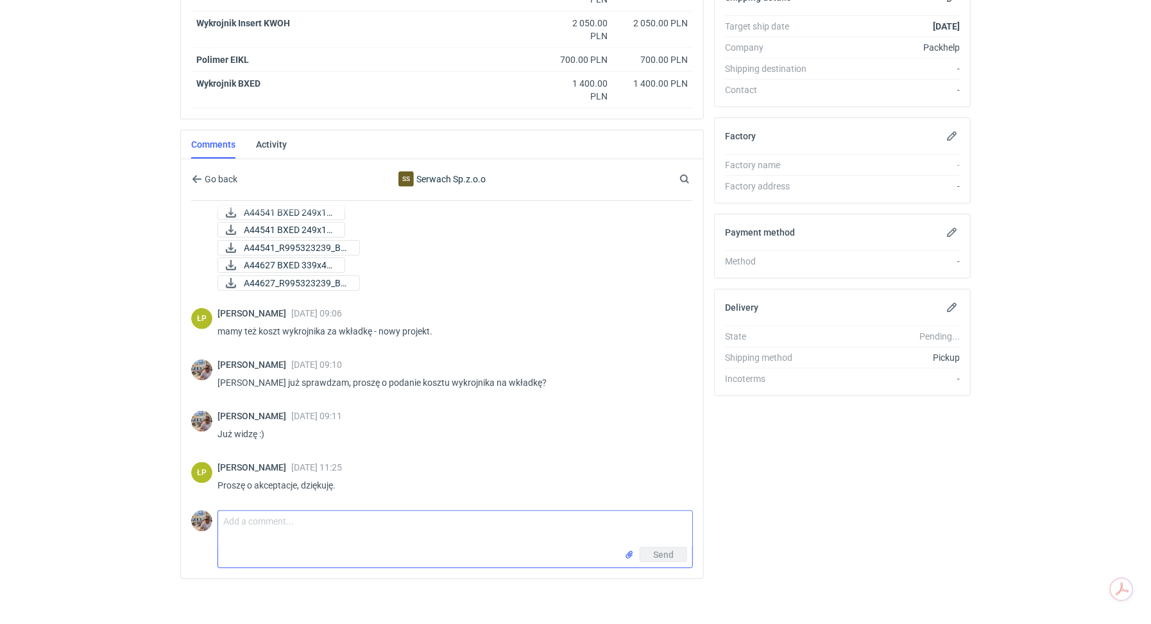
click at [349, 511] on textarea "Comment message" at bounding box center [455, 529] width 474 height 36
paste textarea "EIKL"
paste textarea "BXED"
type textarea "[PERSON_NAME] zarówno itemy EIKL jak i BXED pliki są poprawne."
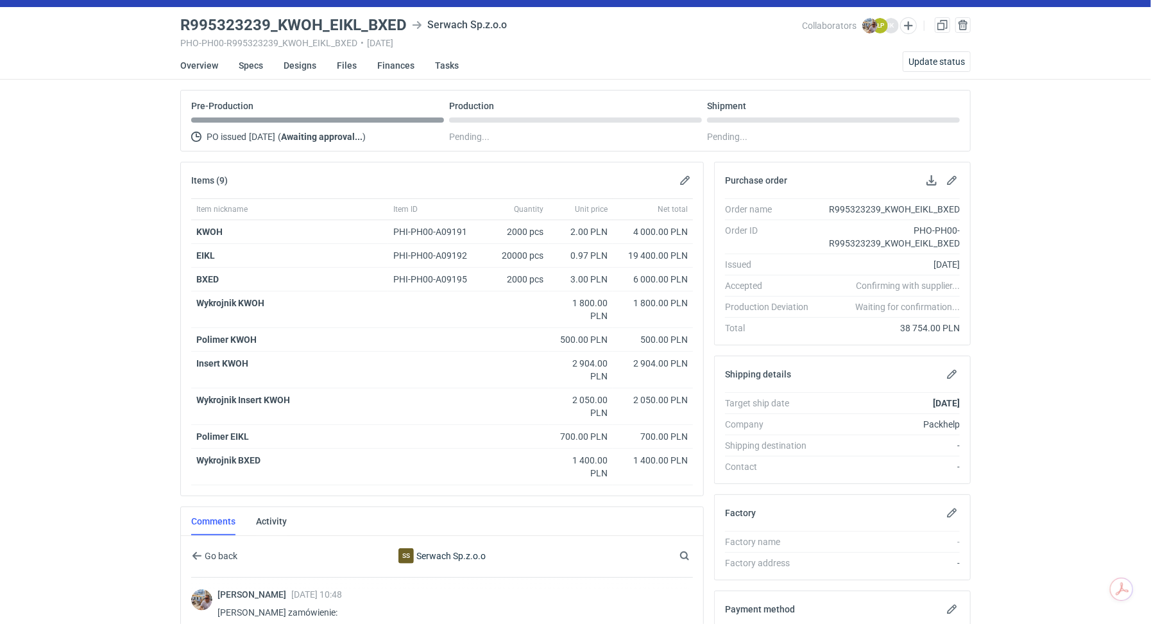
scroll to position [0, 0]
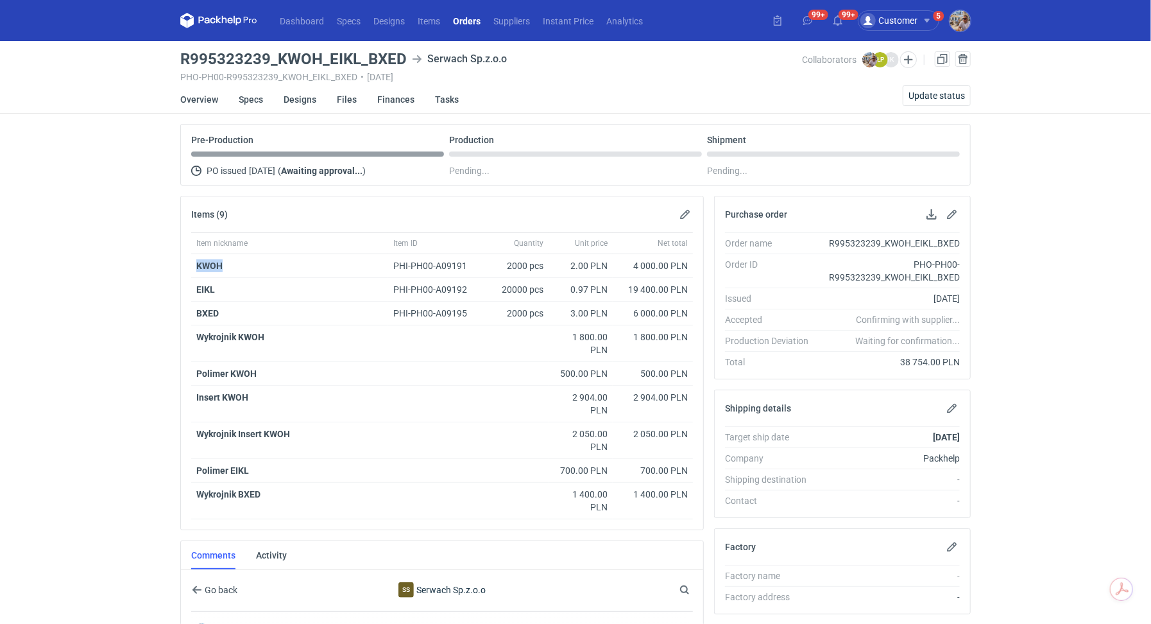
drag, startPoint x: 229, startPoint y: 262, endPoint x: 182, endPoint y: 263, distance: 47.5
click at [182, 263] on div "Item nickname Item ID Quantity Unit price Net total KWOH PHI-PH00-A09191 2000 p…" at bounding box center [442, 380] width 522 height 297
copy strong "KWOH"
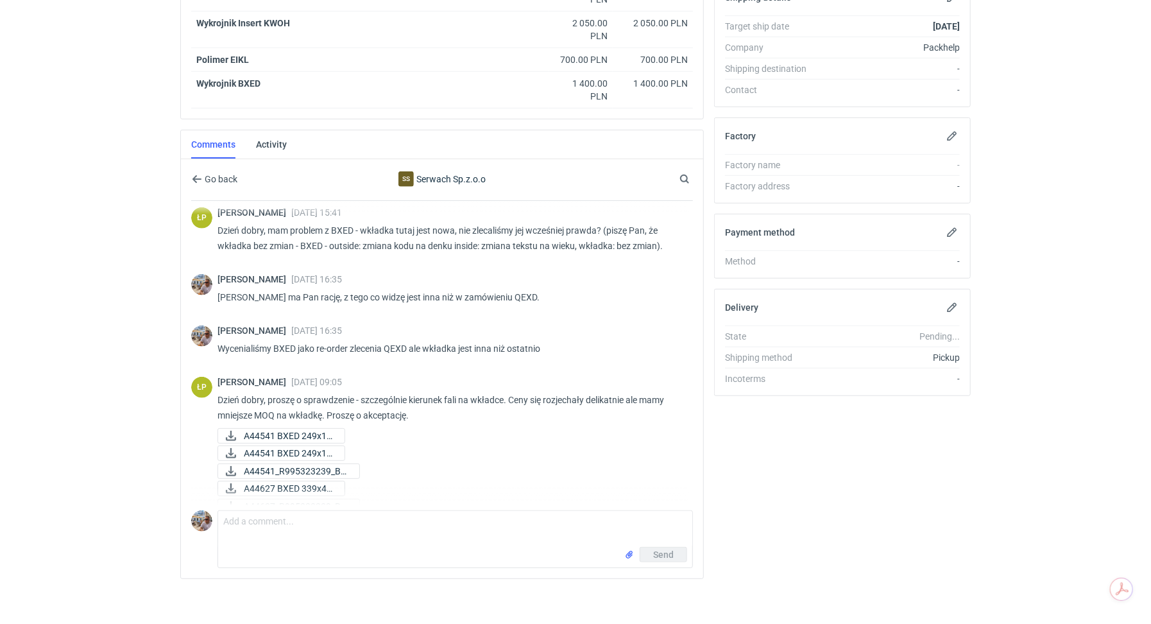
scroll to position [1021, 0]
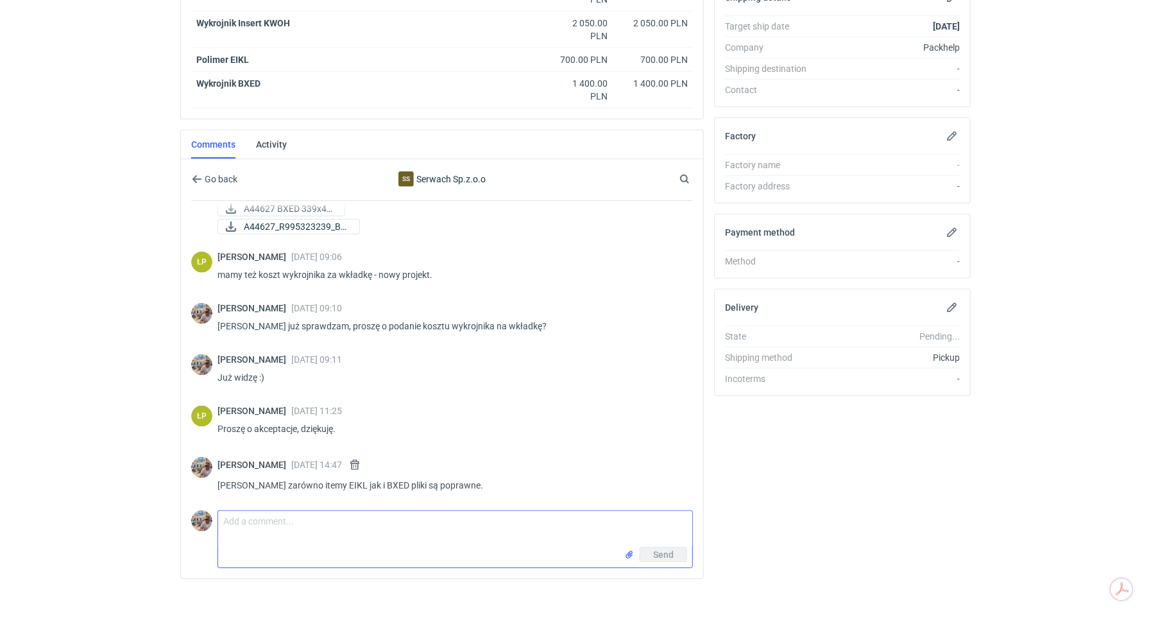
click at [284, 527] on textarea "Comment message" at bounding box center [455, 529] width 474 height 36
paste textarea "KWOH"
type textarea "Proszę jeszcze o przesłanie do akceptu KWOH"
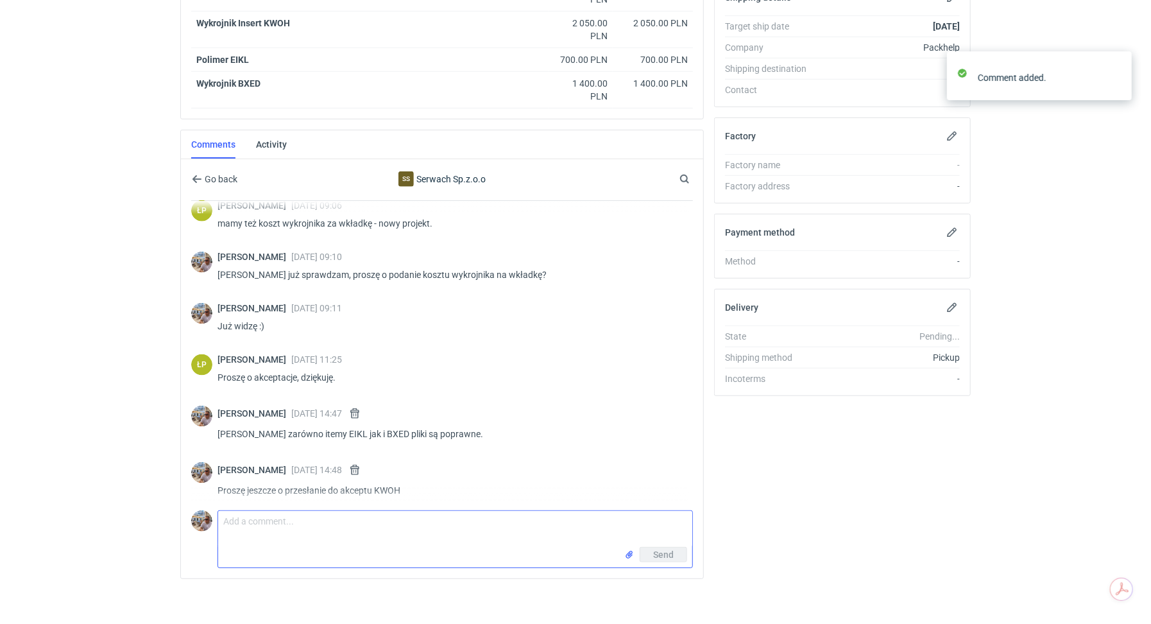
scroll to position [1077, 0]
